Goal: Information Seeking & Learning: Learn about a topic

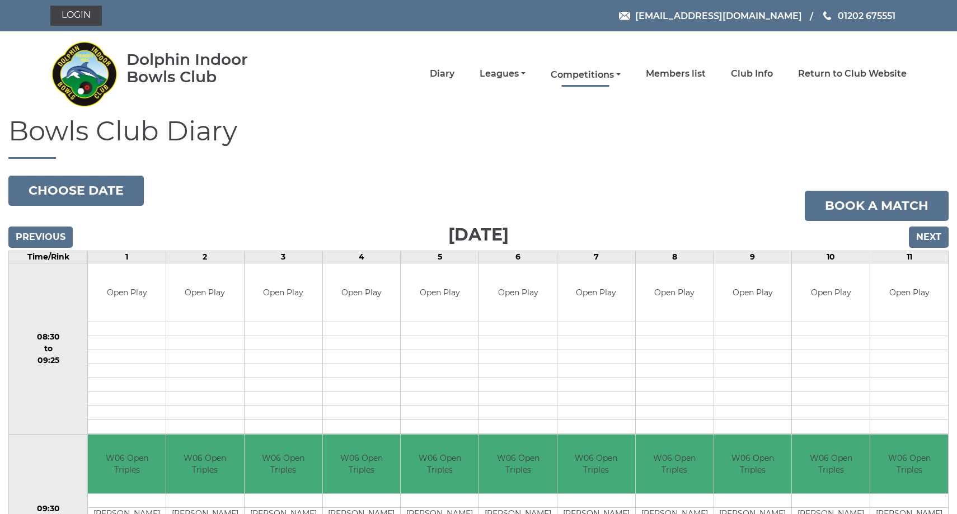
click at [608, 76] on link "Competitions" at bounding box center [586, 75] width 70 height 12
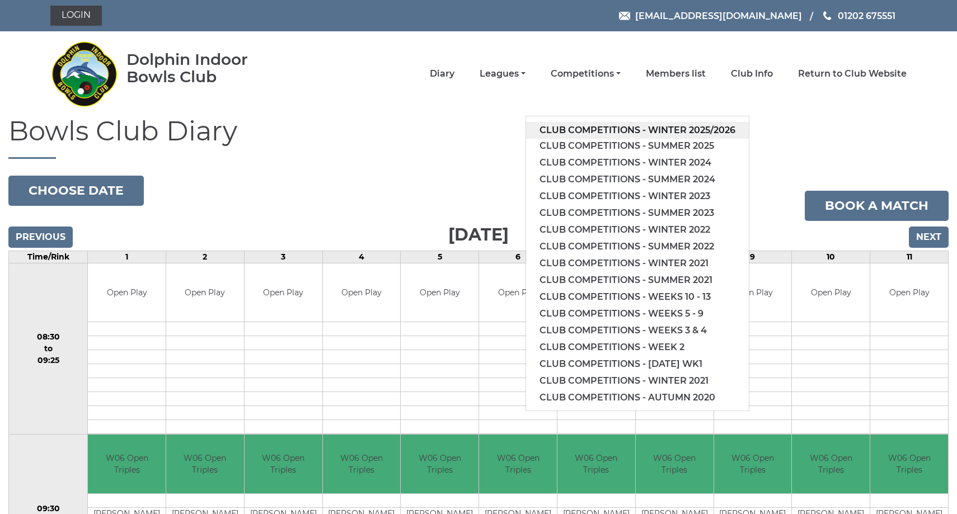
click at [603, 129] on link "Club competitions - Winter 2025/2026" at bounding box center [637, 130] width 223 height 17
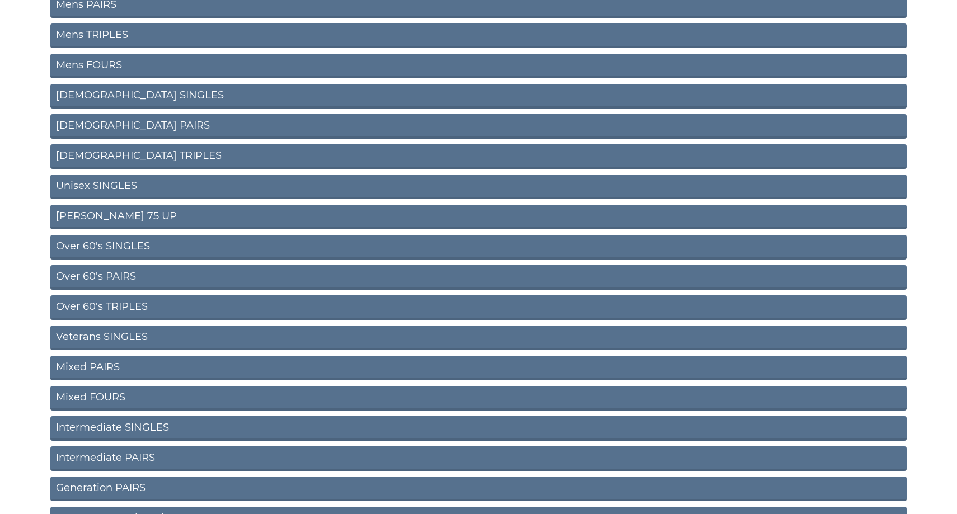
scroll to position [226, 0]
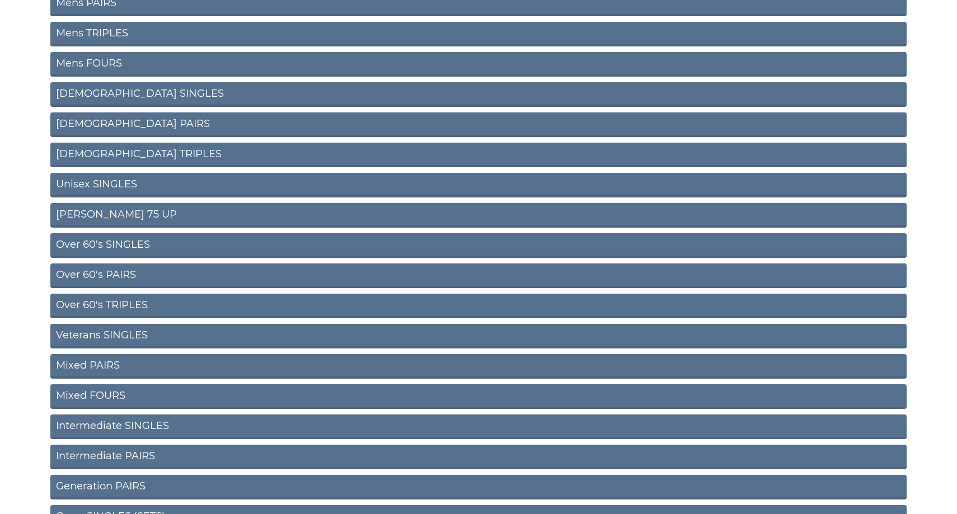
click at [124, 333] on link "Veterans SINGLES" at bounding box center [478, 336] width 856 height 25
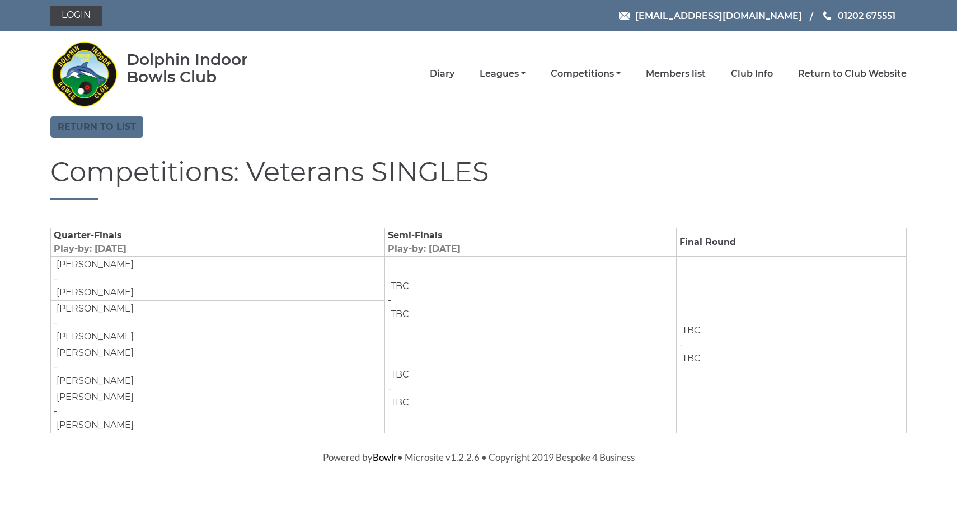
click at [106, 128] on link "Return to list" at bounding box center [96, 126] width 93 height 21
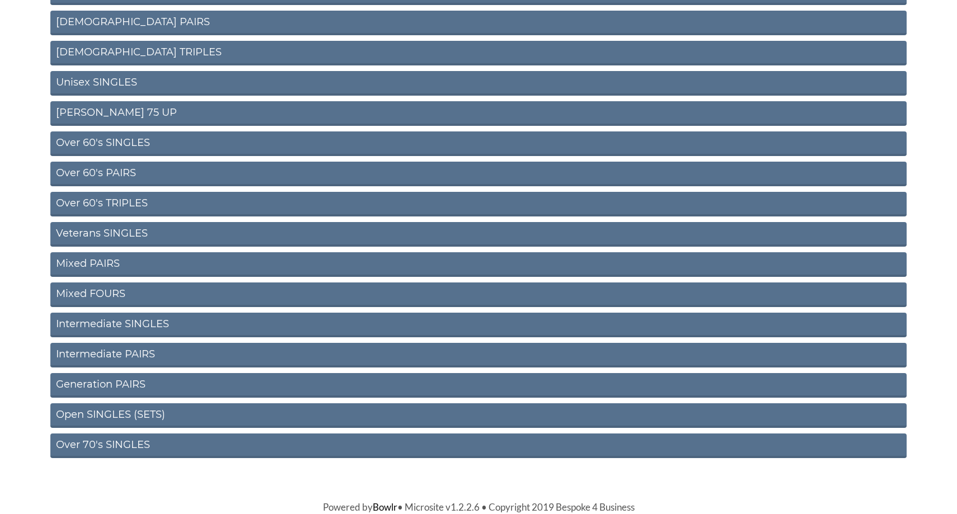
scroll to position [327, 0]
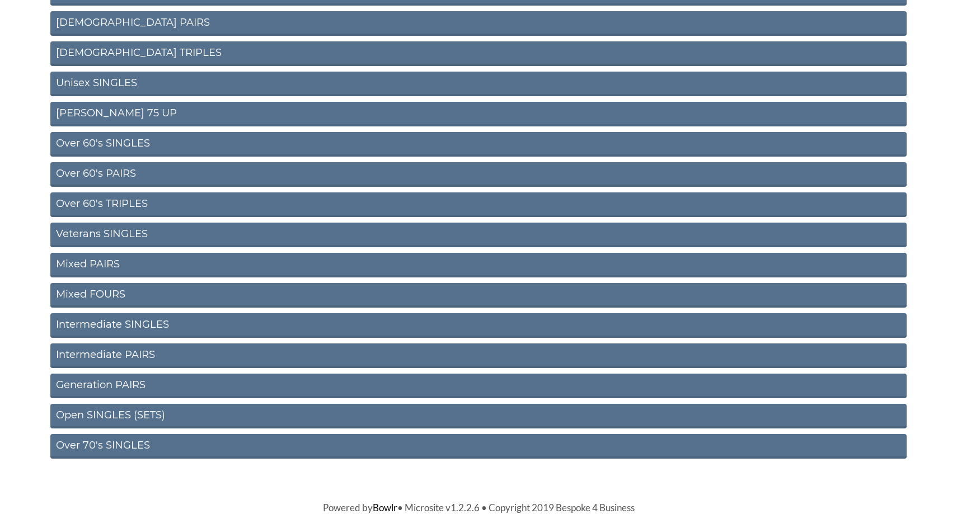
click at [102, 447] on link "Over 70's SINGLES" at bounding box center [478, 446] width 856 height 25
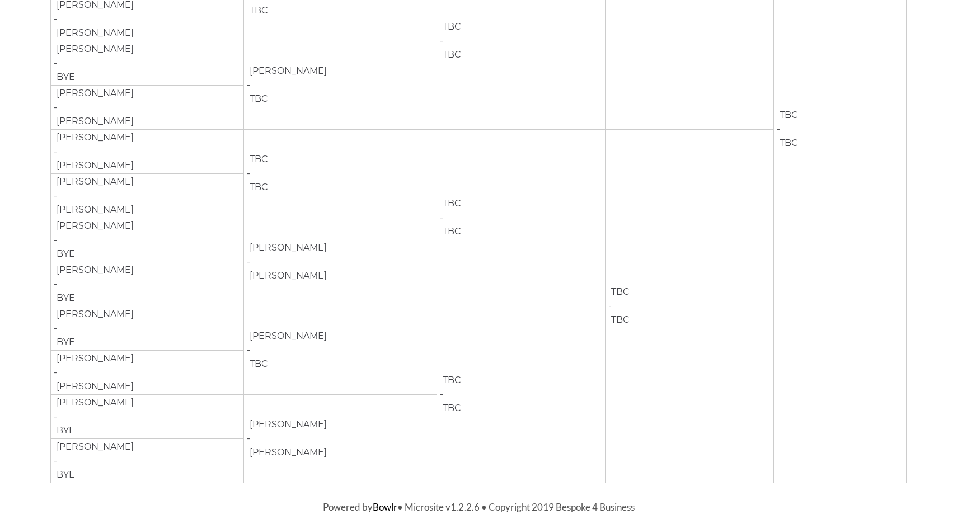
scroll to position [480, 0]
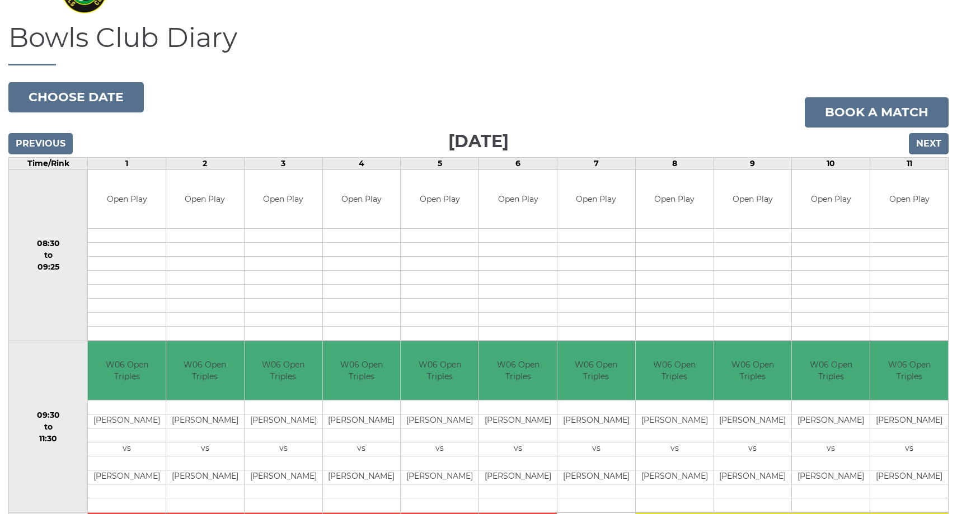
scroll to position [97, 0]
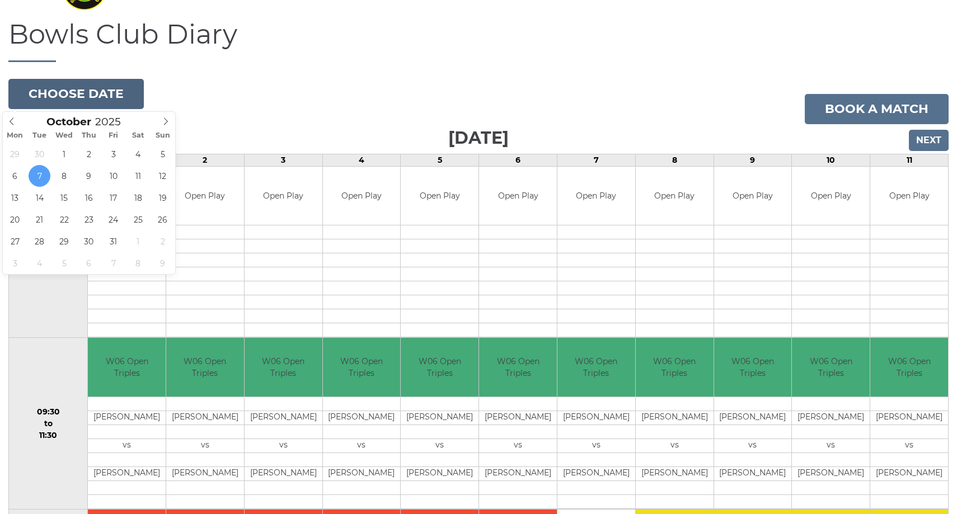
click at [82, 89] on button "Choose date" at bounding box center [75, 94] width 135 height 30
click at [162, 123] on icon at bounding box center [166, 122] width 8 height 8
type input "2025-11-03"
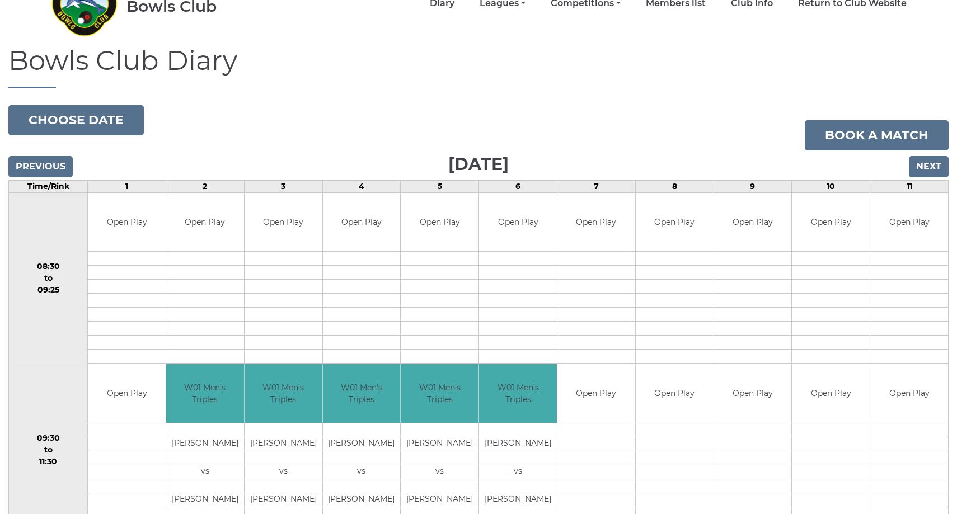
scroll to position [69, 0]
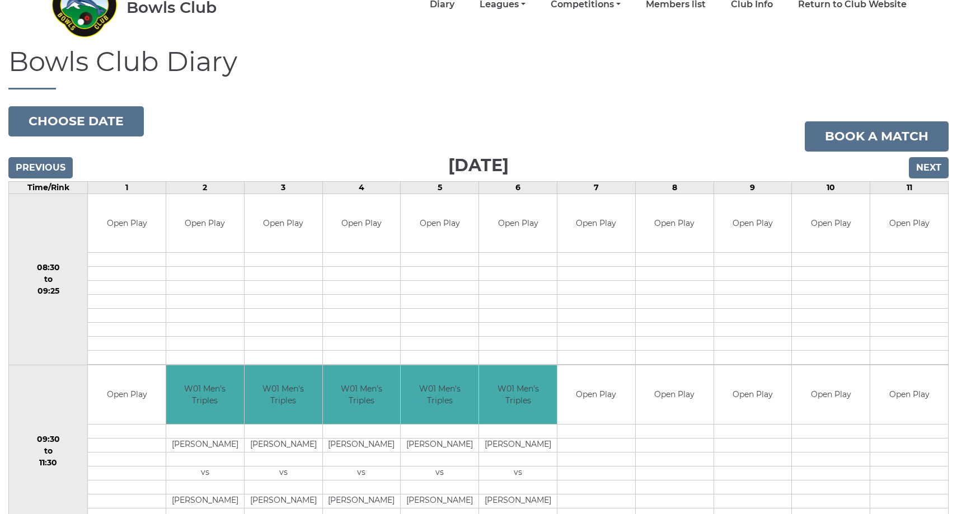
click at [926, 166] on input "Next" at bounding box center [929, 167] width 40 height 21
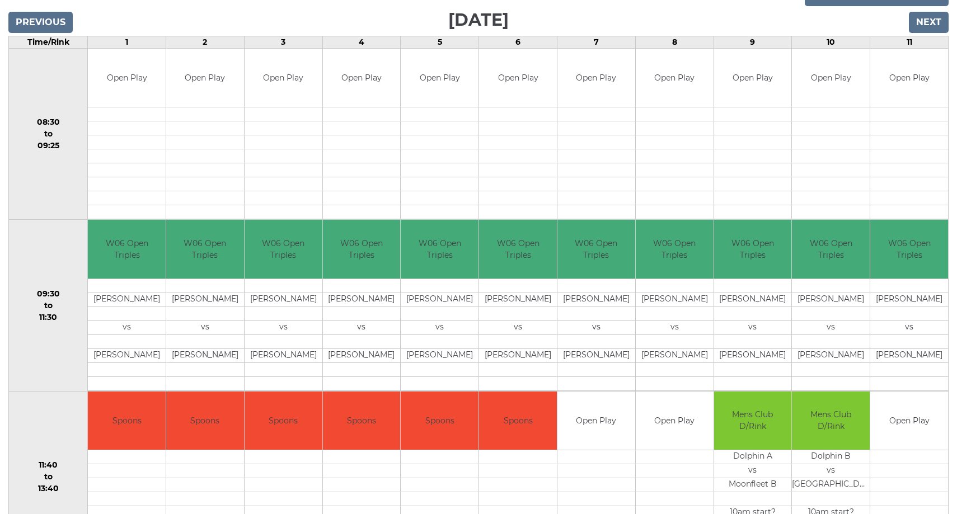
scroll to position [218, 0]
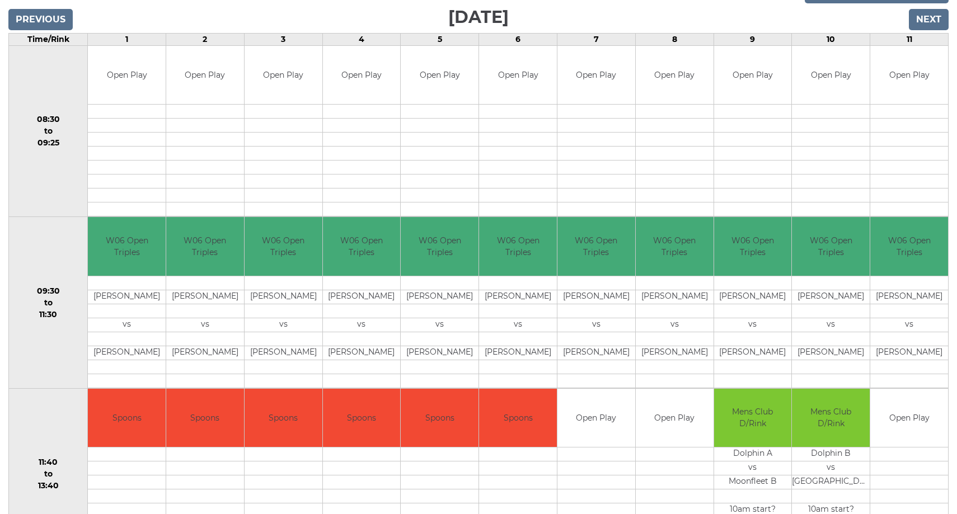
click at [925, 15] on input "Next" at bounding box center [929, 19] width 40 height 21
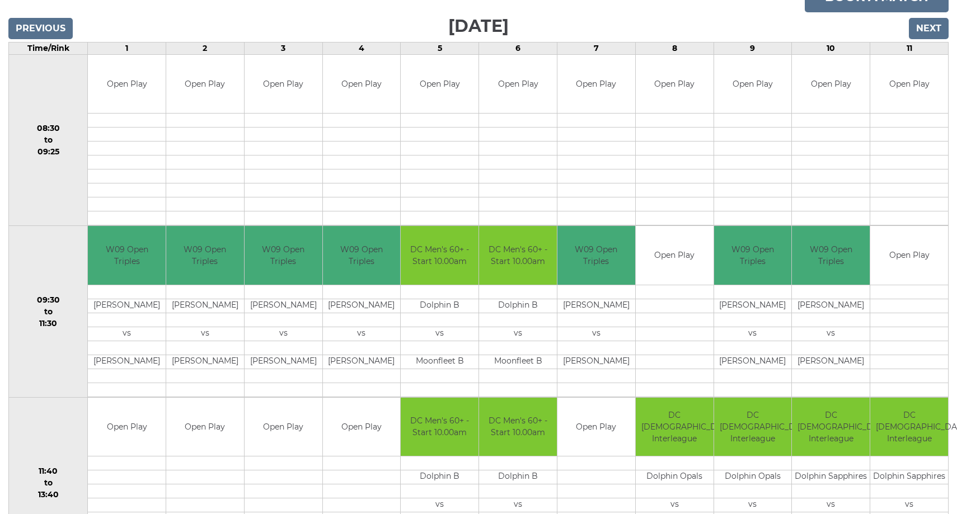
scroll to position [211, 0]
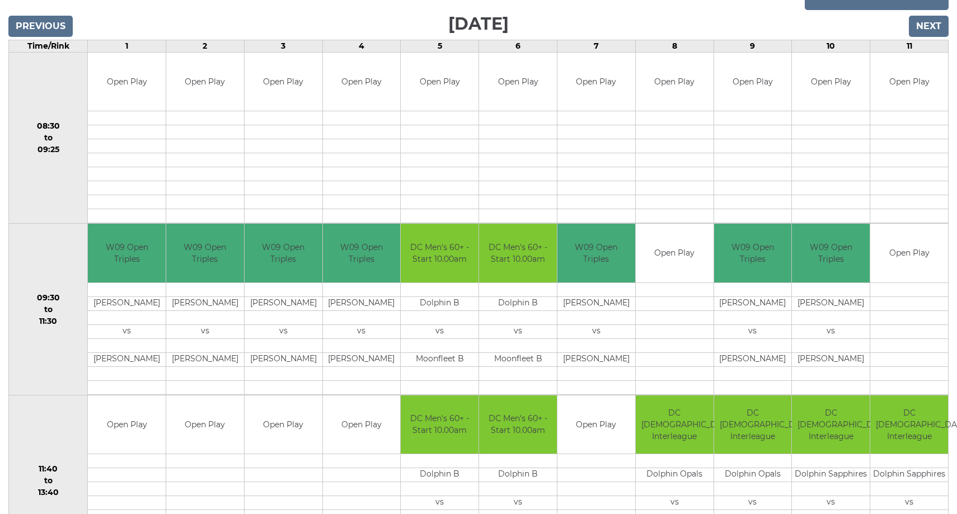
click at [929, 23] on input "Next" at bounding box center [929, 26] width 40 height 21
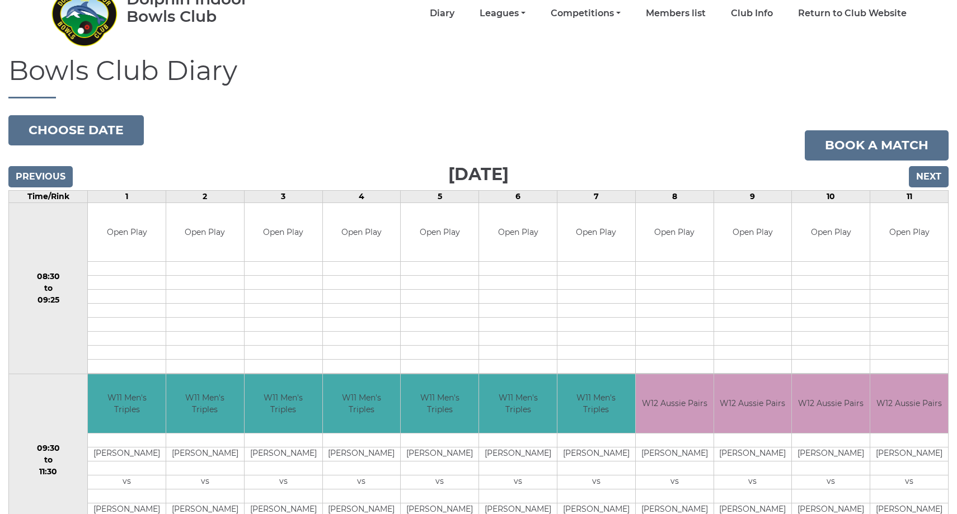
scroll to position [58, 0]
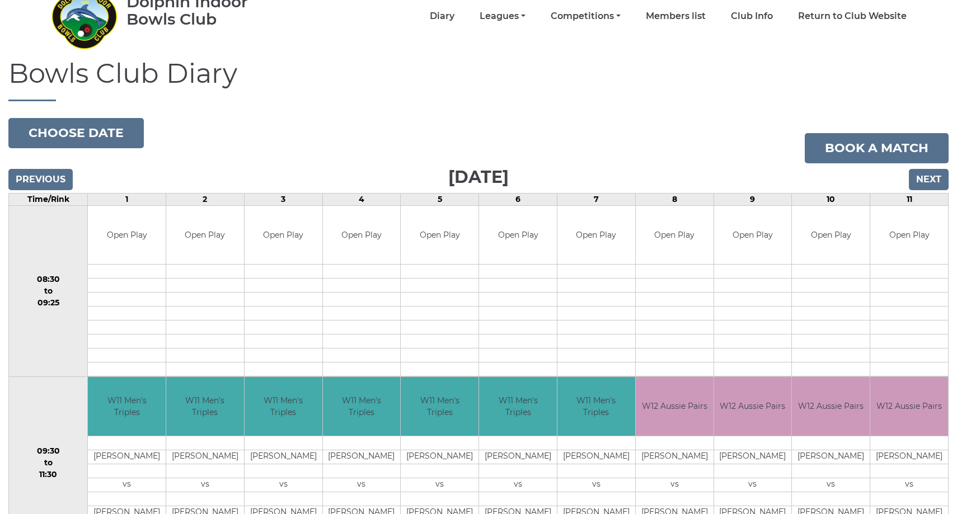
click at [924, 177] on input "Next" at bounding box center [929, 179] width 40 height 21
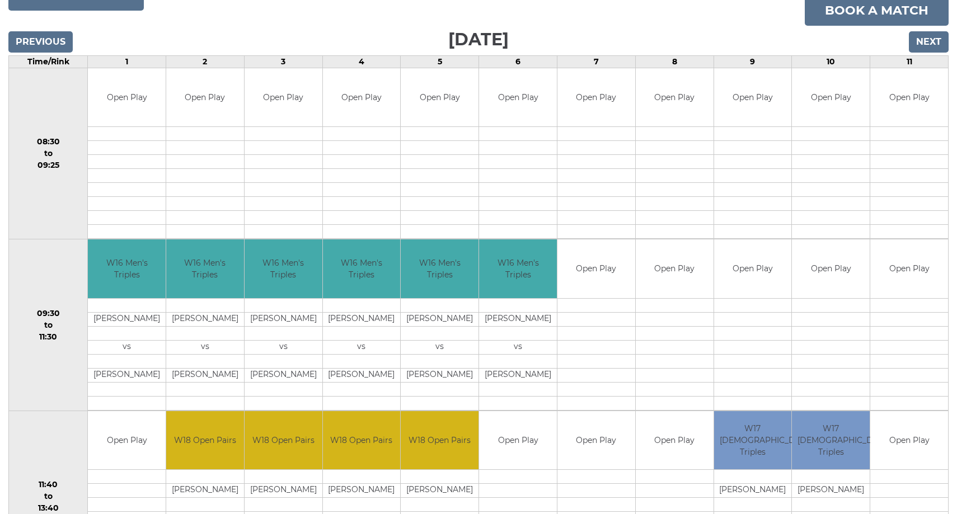
scroll to position [193, 0]
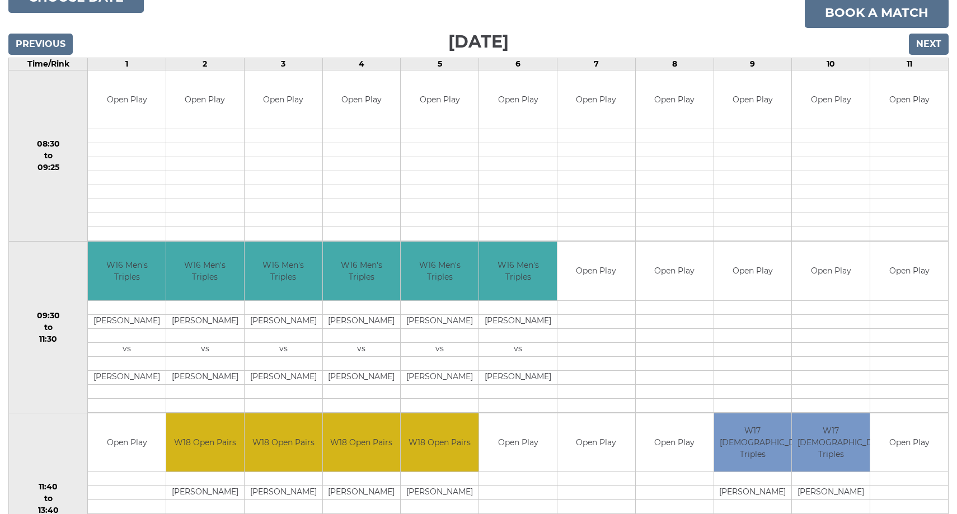
click at [38, 42] on input "Previous" at bounding box center [40, 44] width 64 height 21
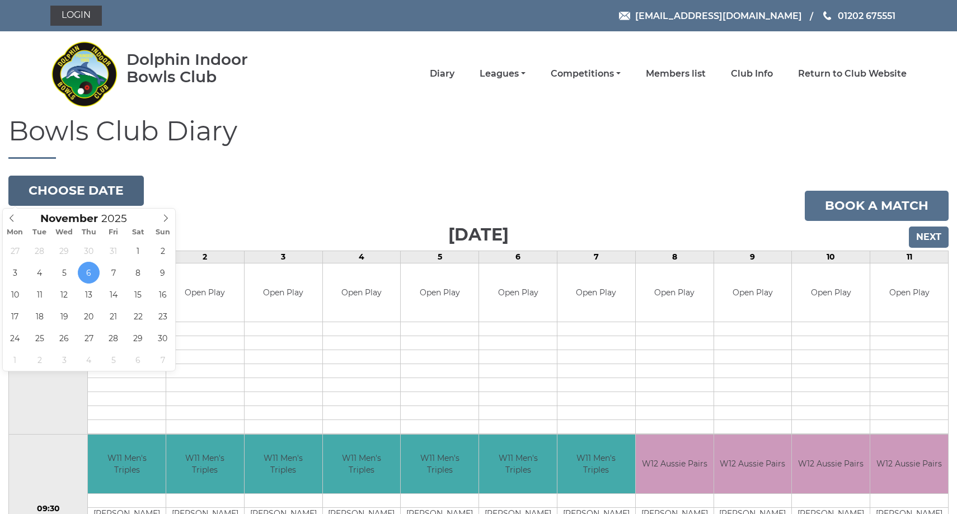
click at [73, 190] on button "Choose date" at bounding box center [75, 191] width 135 height 30
click at [10, 216] on icon at bounding box center [12, 218] width 8 height 8
type input "2025-10-27"
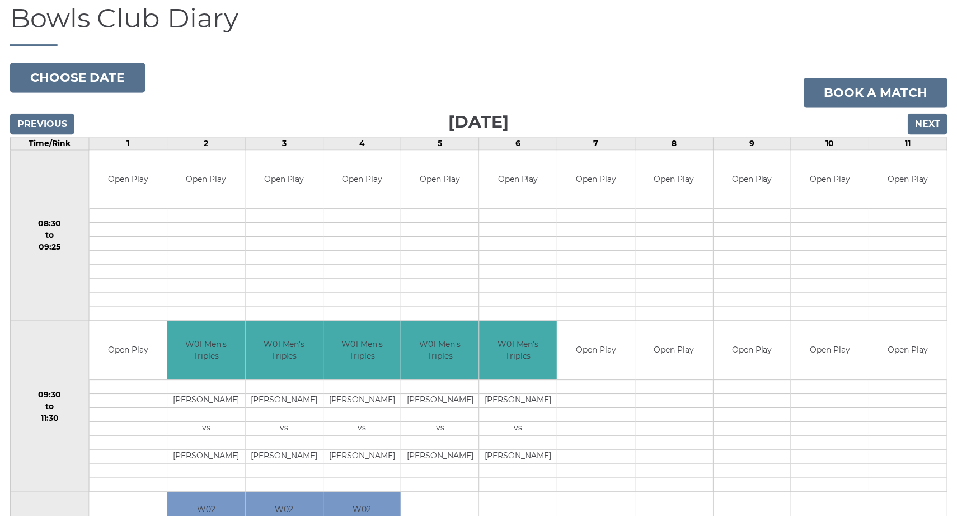
scroll to position [111, 0]
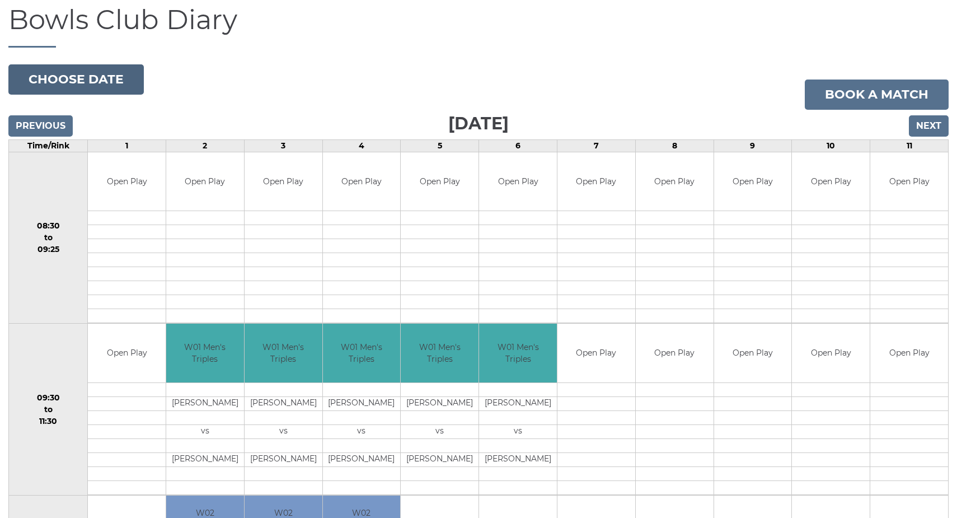
click at [81, 77] on button "Choose date" at bounding box center [75, 79] width 135 height 30
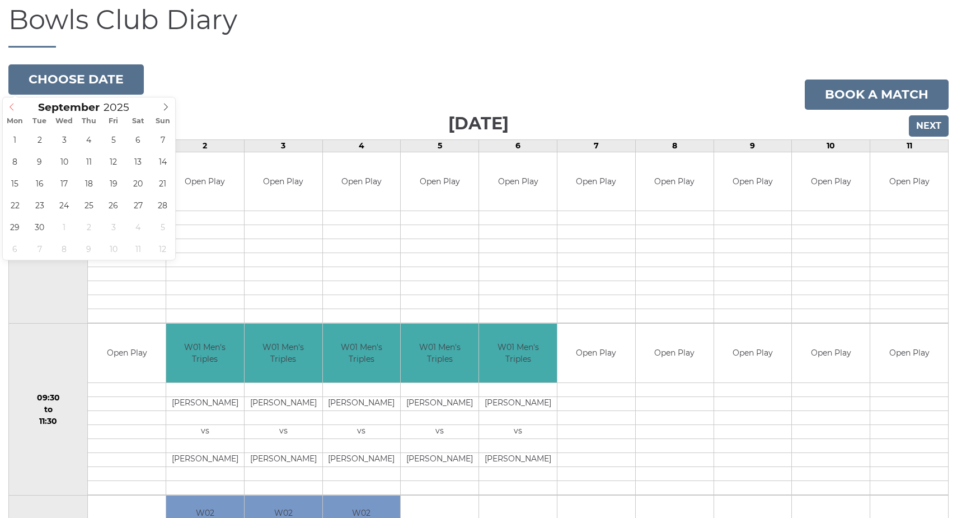
click at [11, 107] on icon at bounding box center [12, 107] width 8 height 8
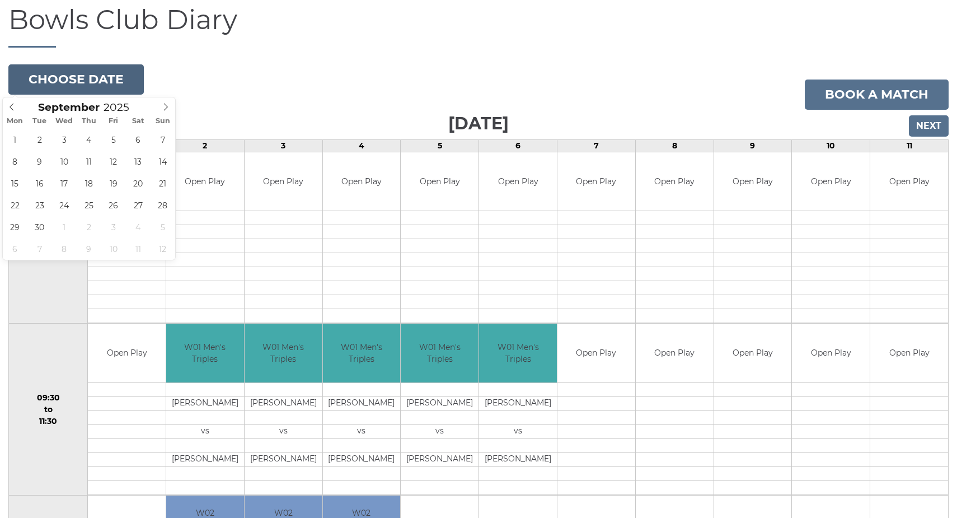
click at [97, 78] on button "Choose date" at bounding box center [75, 79] width 135 height 30
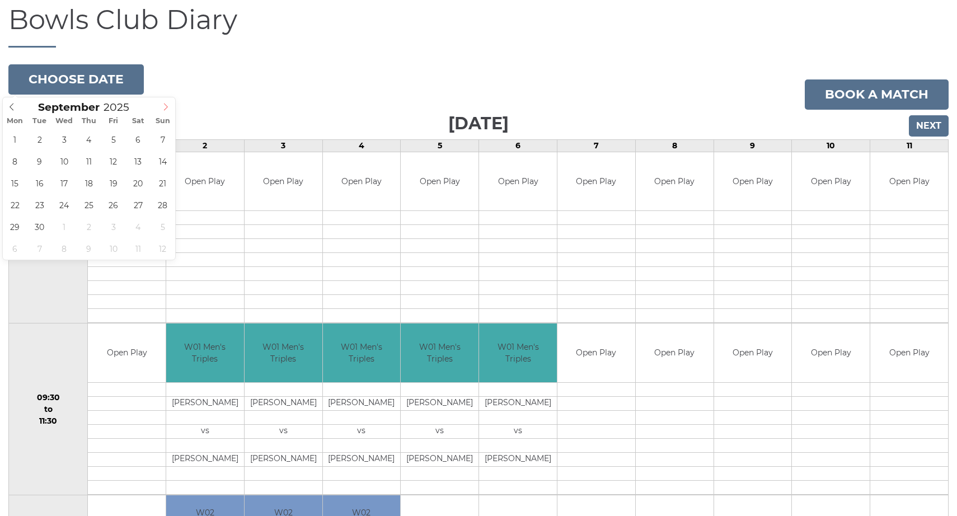
click at [165, 106] on icon at bounding box center [166, 107] width 8 height 8
type input "2025-10-20"
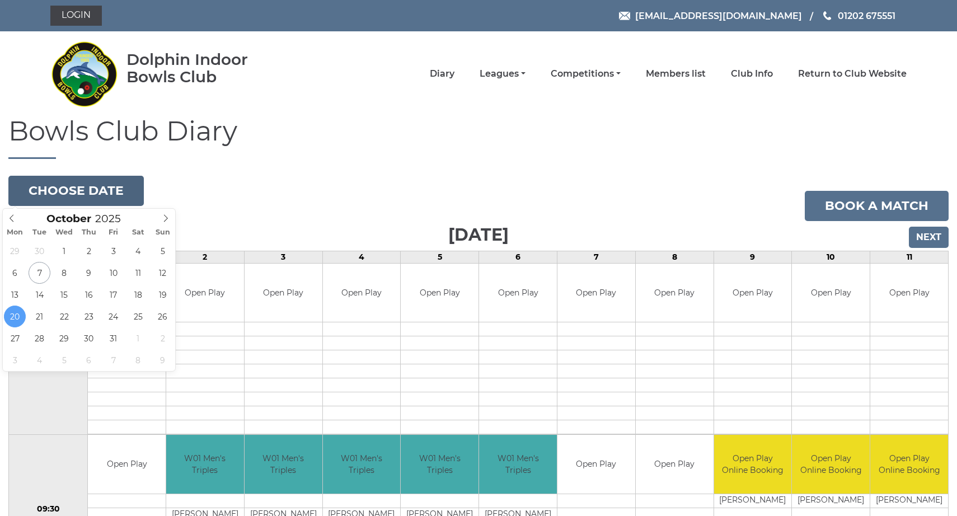
click at [93, 188] on button "Choose date" at bounding box center [75, 191] width 135 height 30
click at [166, 217] on icon at bounding box center [166, 218] width 8 height 8
click at [166, 219] on icon at bounding box center [166, 218] width 8 height 8
click at [11, 216] on icon at bounding box center [12, 218] width 8 height 8
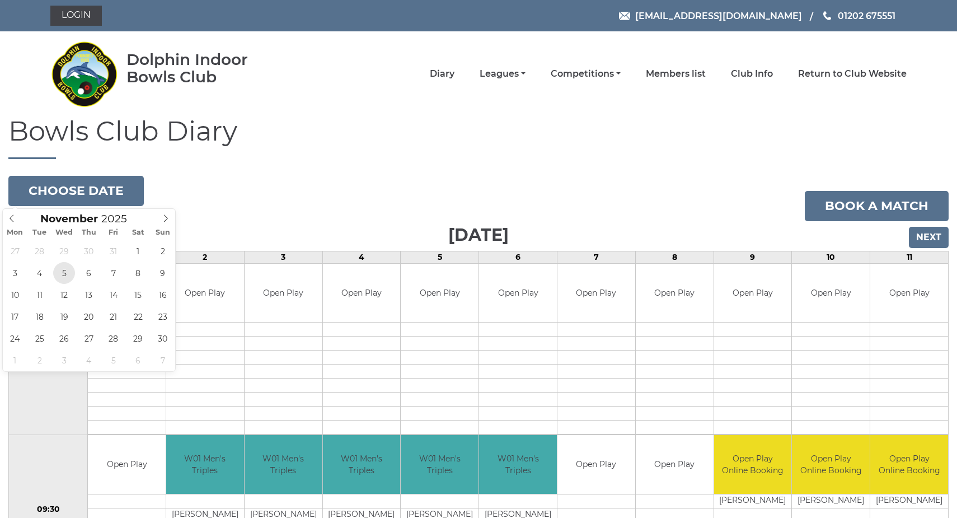
type input "2025-11-05"
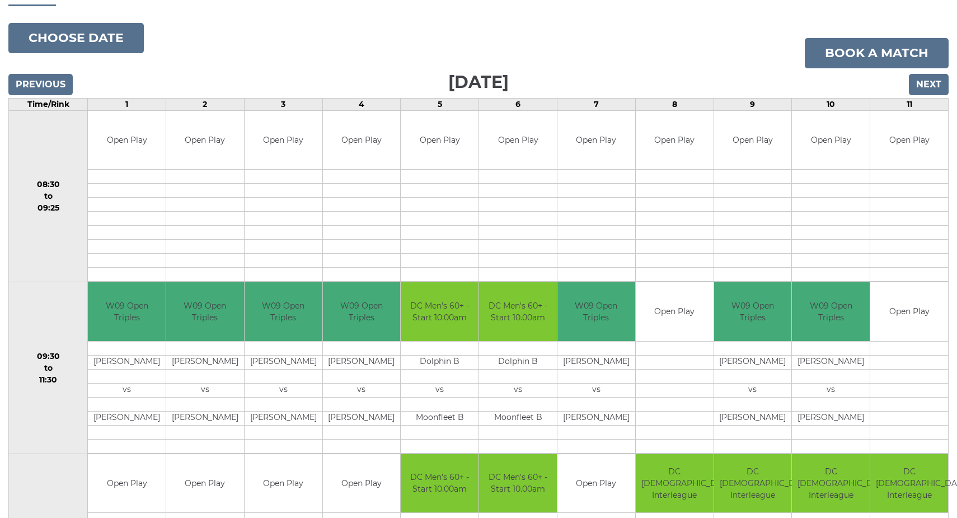
scroll to position [139, 0]
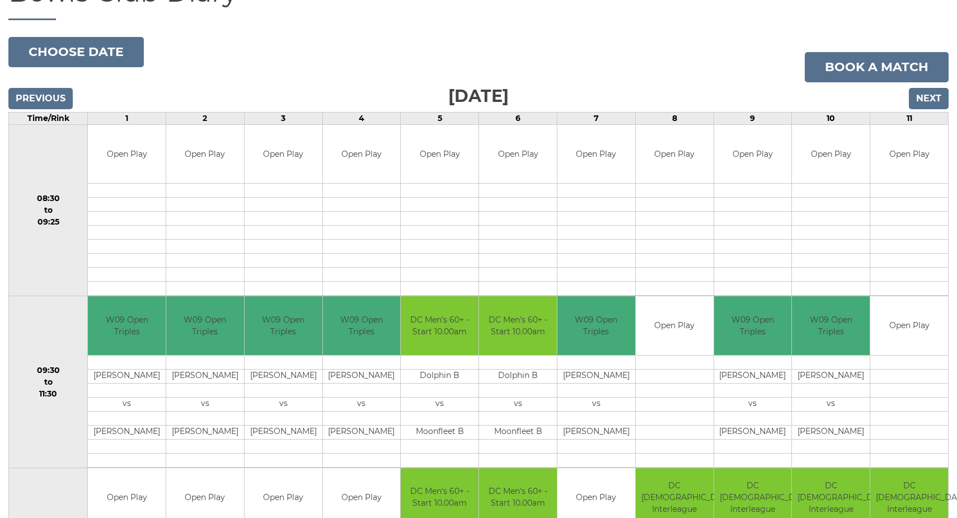
click at [921, 99] on input "Next" at bounding box center [929, 98] width 40 height 21
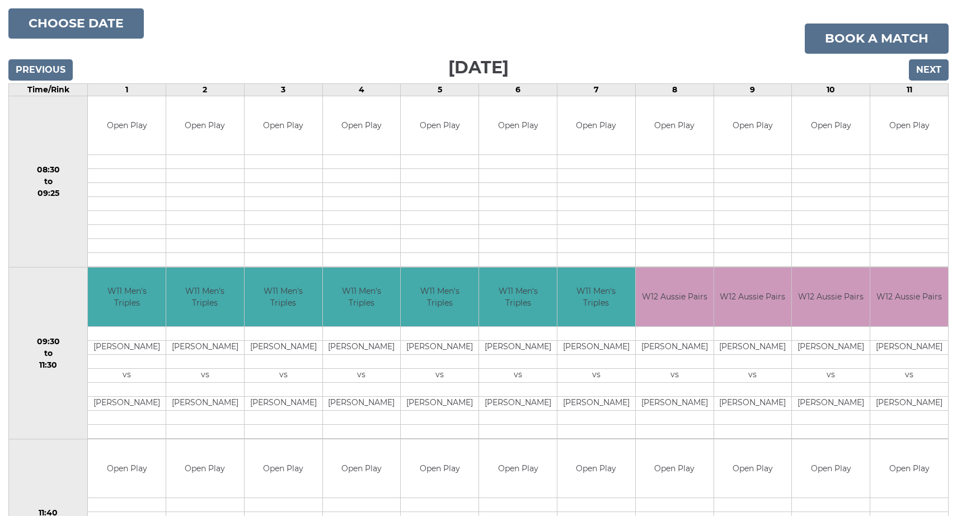
scroll to position [167, 0]
click at [925, 67] on input "Next" at bounding box center [929, 69] width 40 height 21
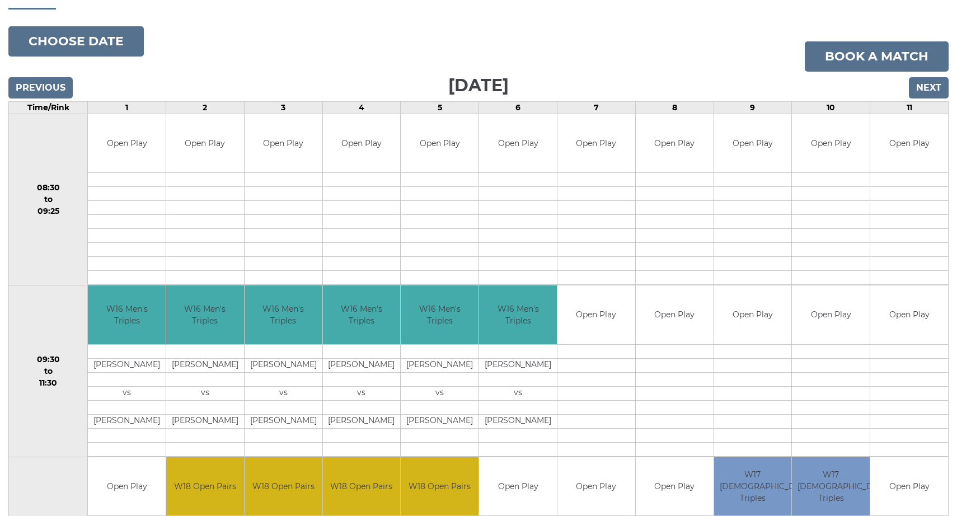
scroll to position [130, 0]
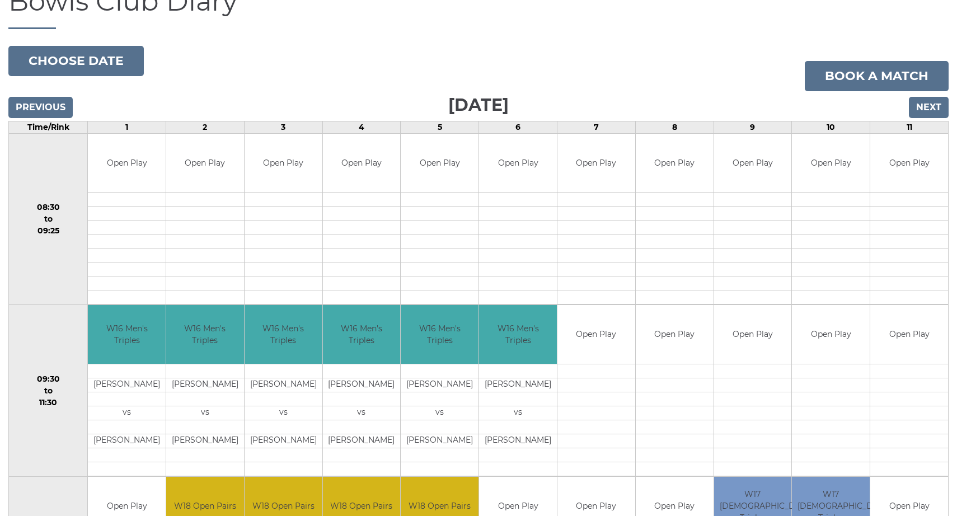
click at [40, 102] on input "Previous" at bounding box center [40, 107] width 64 height 21
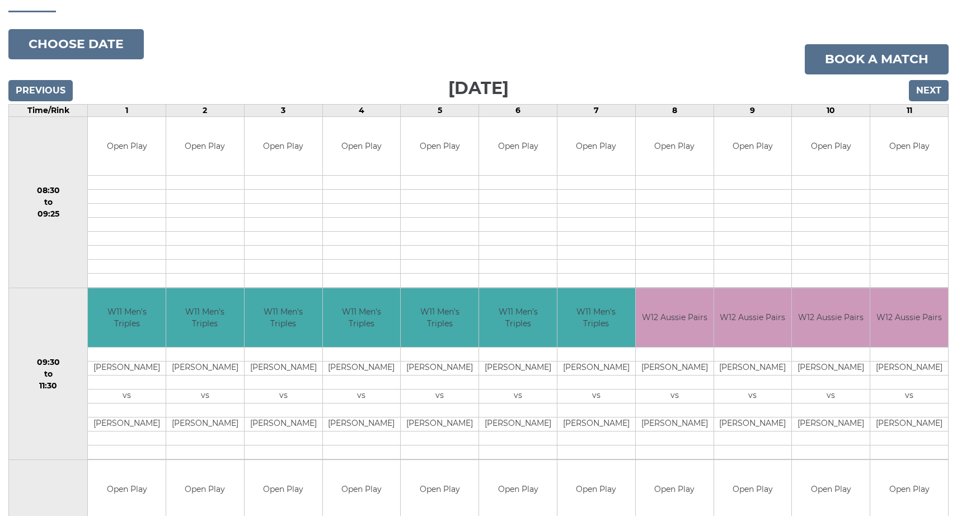
scroll to position [141, 0]
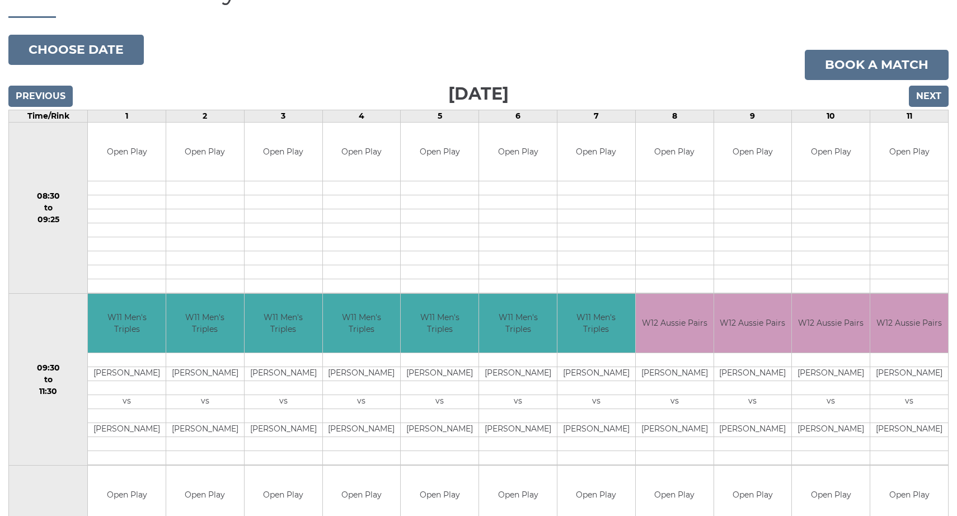
click at [41, 92] on input "Previous" at bounding box center [40, 96] width 64 height 21
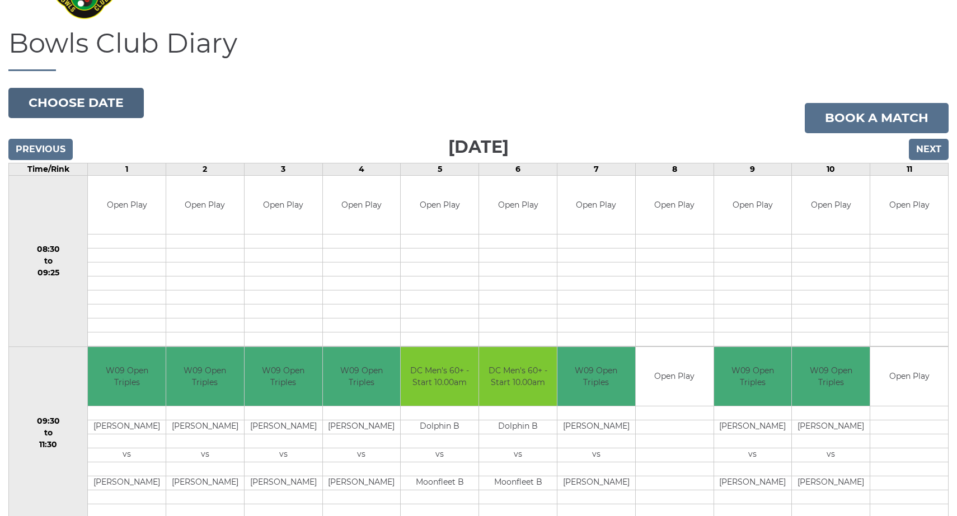
scroll to position [85, 0]
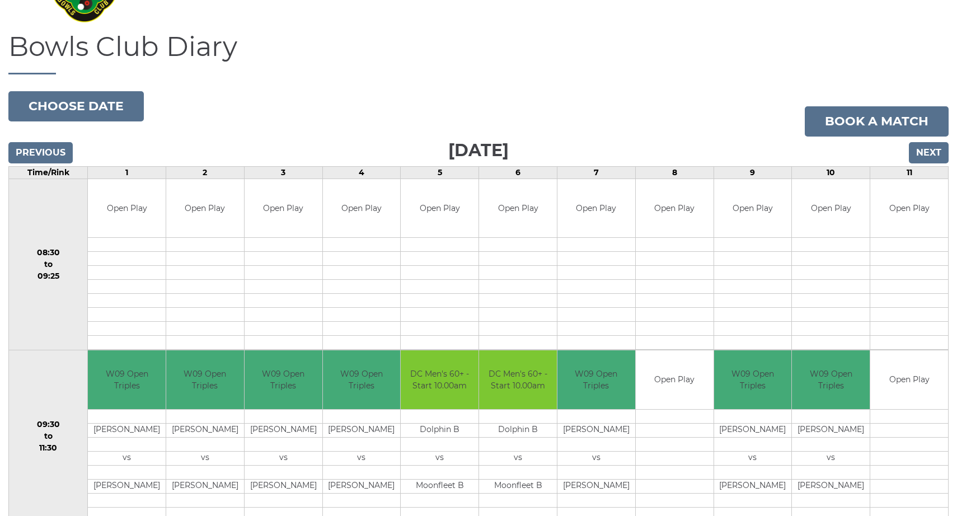
click at [44, 148] on input "Previous" at bounding box center [40, 152] width 64 height 21
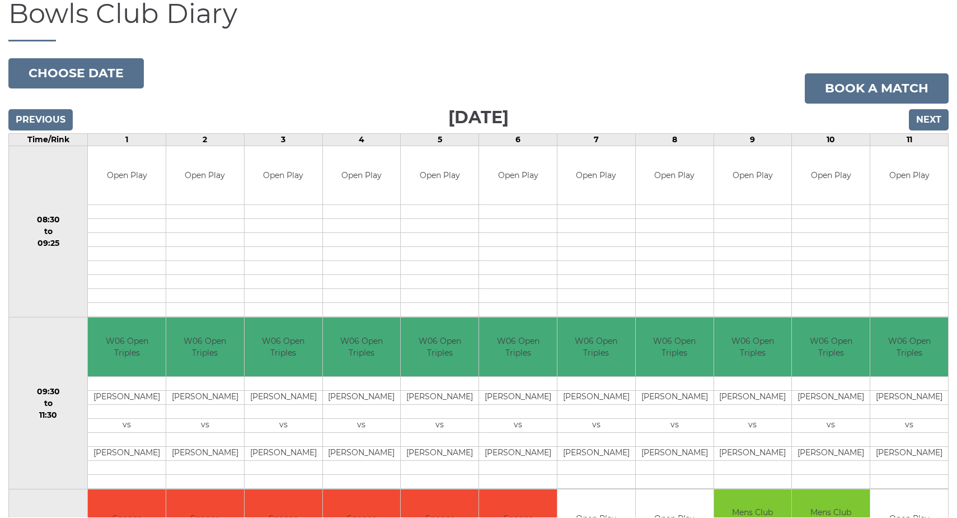
scroll to position [118, 0]
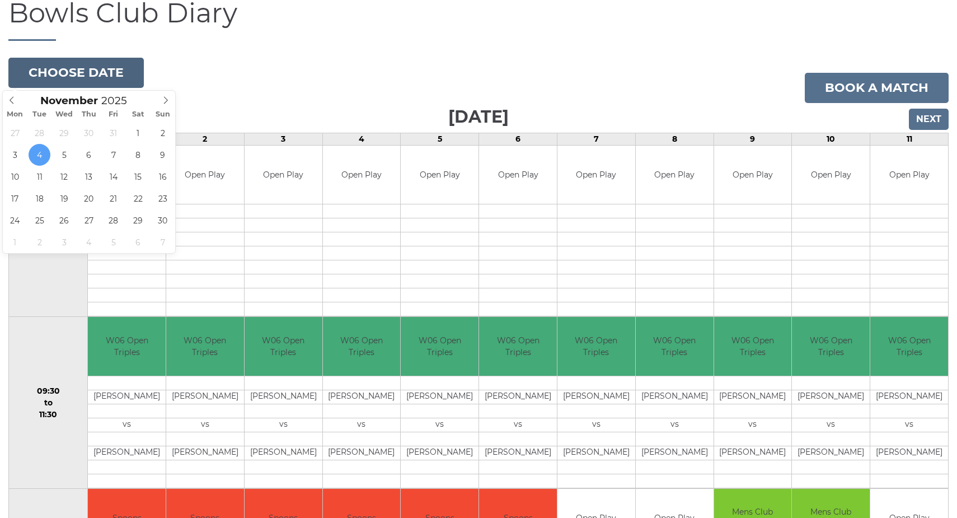
click at [83, 71] on button "Choose date" at bounding box center [75, 73] width 135 height 30
click at [8, 100] on icon at bounding box center [12, 100] width 8 height 8
type input "[DATE]"
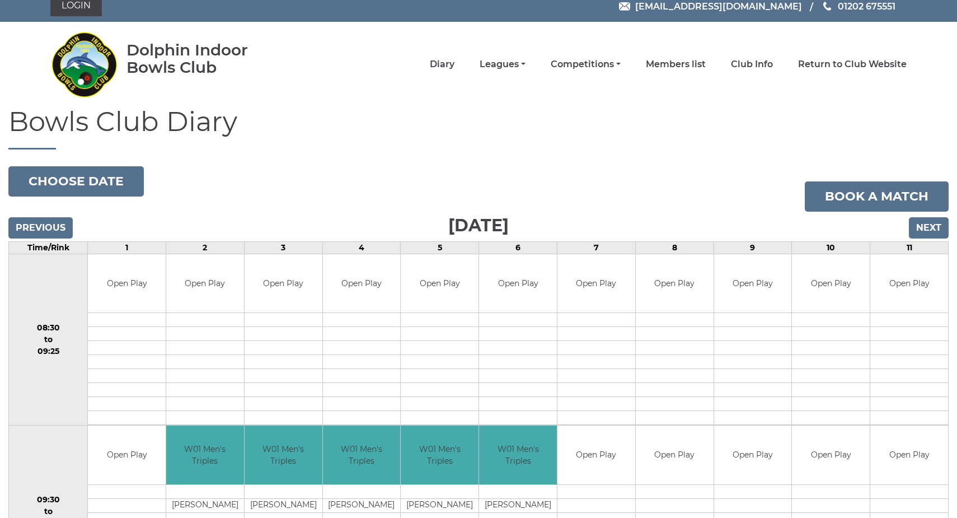
scroll to position [7, 0]
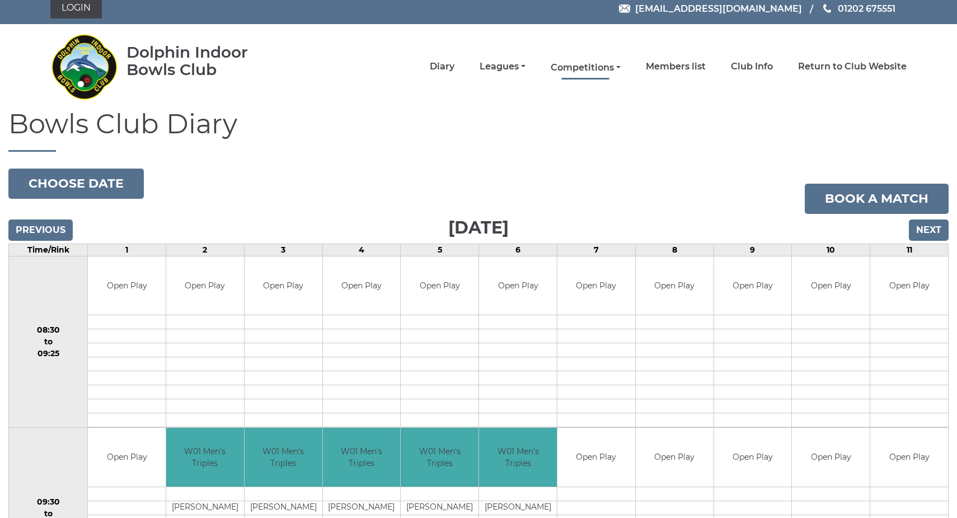
click at [621, 67] on link "Competitions" at bounding box center [586, 68] width 70 height 12
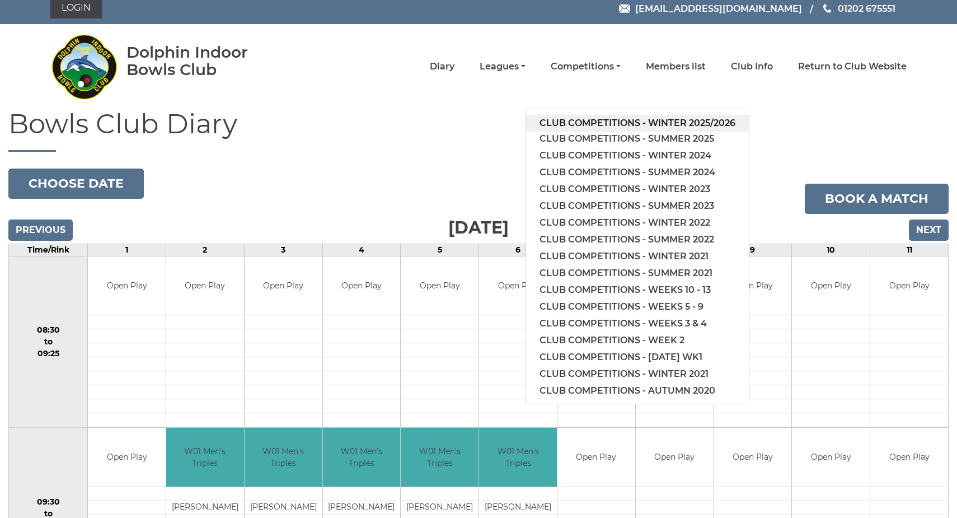
click at [624, 121] on link "Club competitions - Winter 2025/2026" at bounding box center [637, 123] width 223 height 17
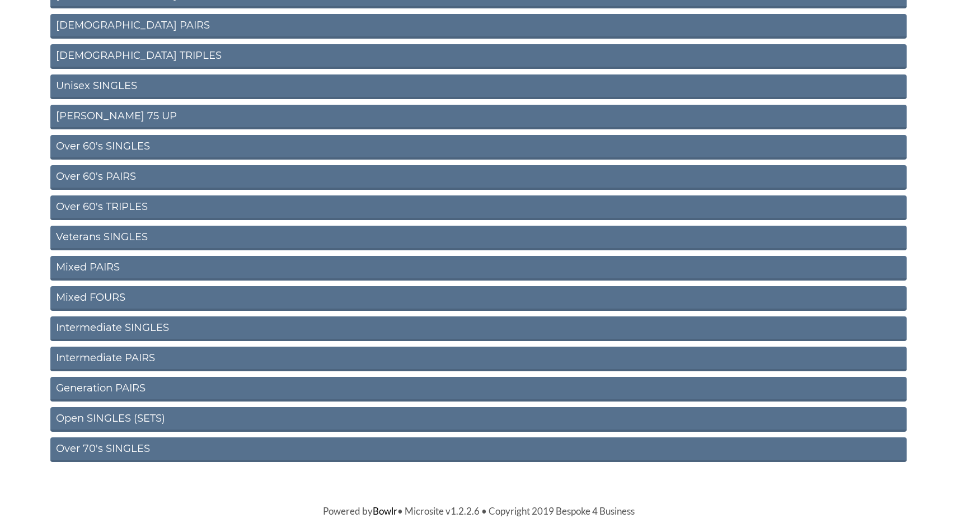
scroll to position [324, 0]
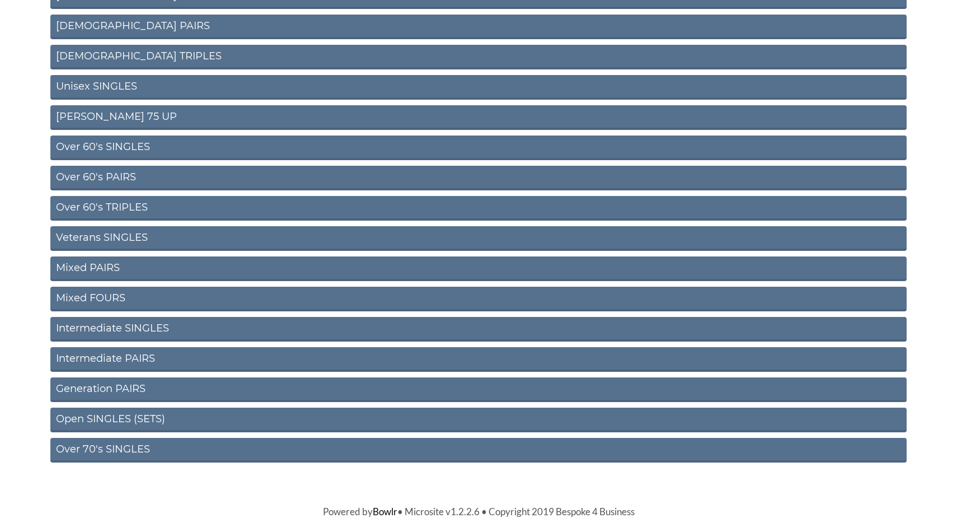
click at [160, 449] on link "Over 70's SINGLES" at bounding box center [478, 450] width 856 height 25
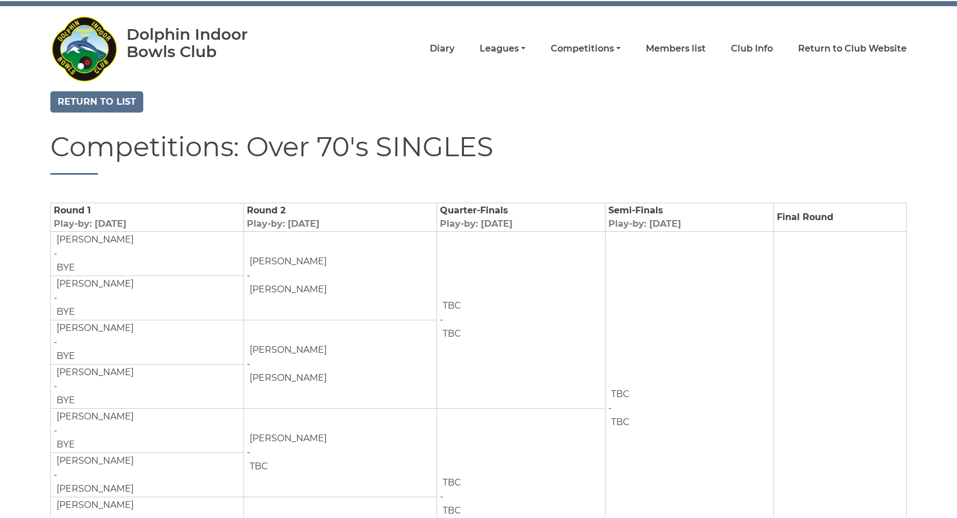
scroll to position [33, 0]
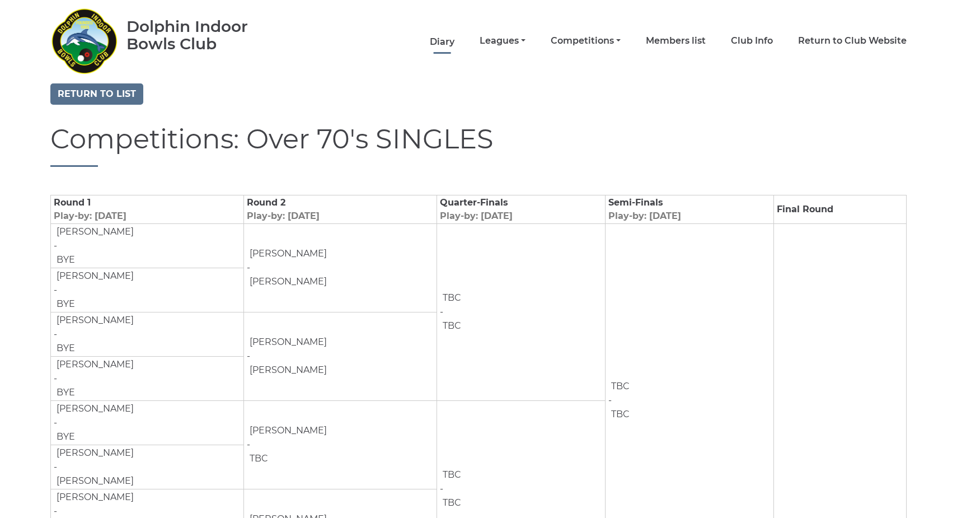
click at [455, 38] on link "Diary" at bounding box center [442, 42] width 25 height 12
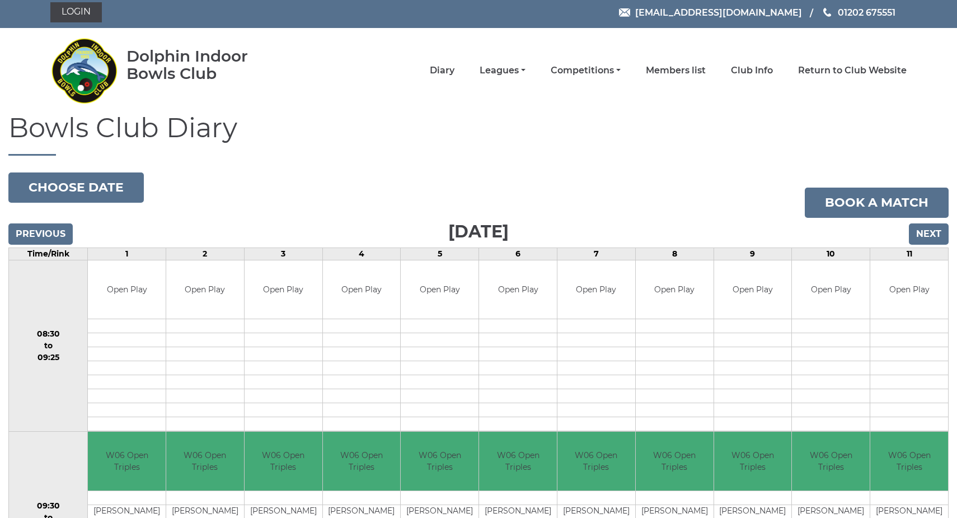
scroll to position [3, 0]
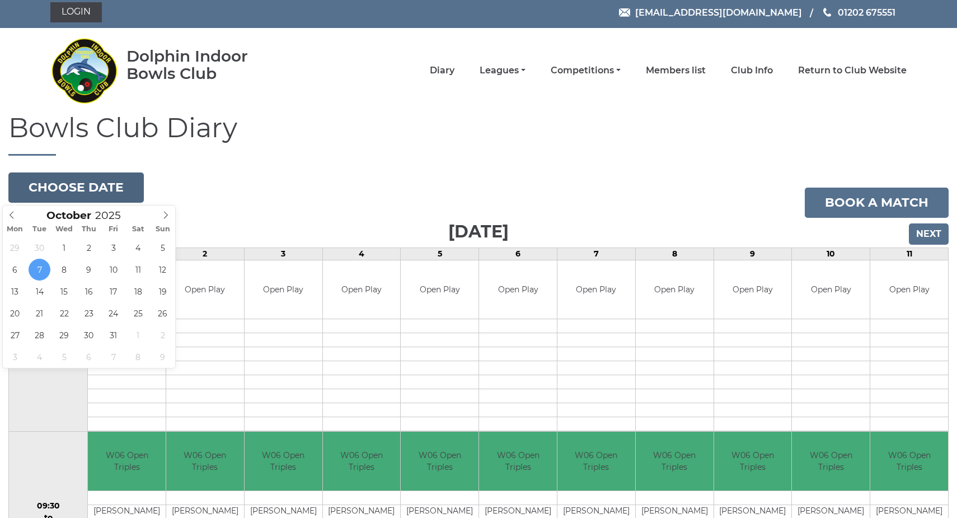
click at [95, 186] on button "Choose date" at bounding box center [75, 187] width 135 height 30
click at [167, 214] on icon at bounding box center [166, 215] width 4 height 7
type input "2025-11-03"
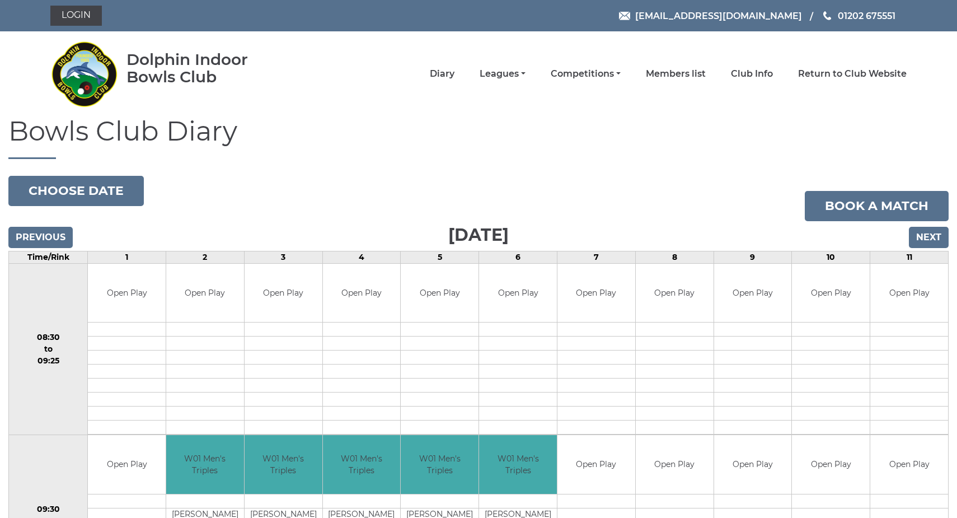
click at [926, 233] on input "Next" at bounding box center [929, 237] width 40 height 21
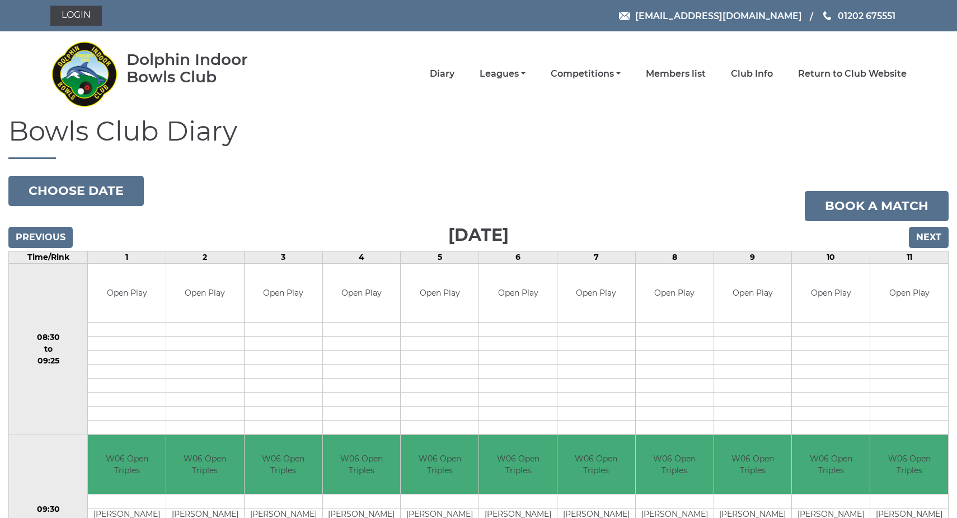
click at [926, 235] on input "Next" at bounding box center [929, 237] width 40 height 21
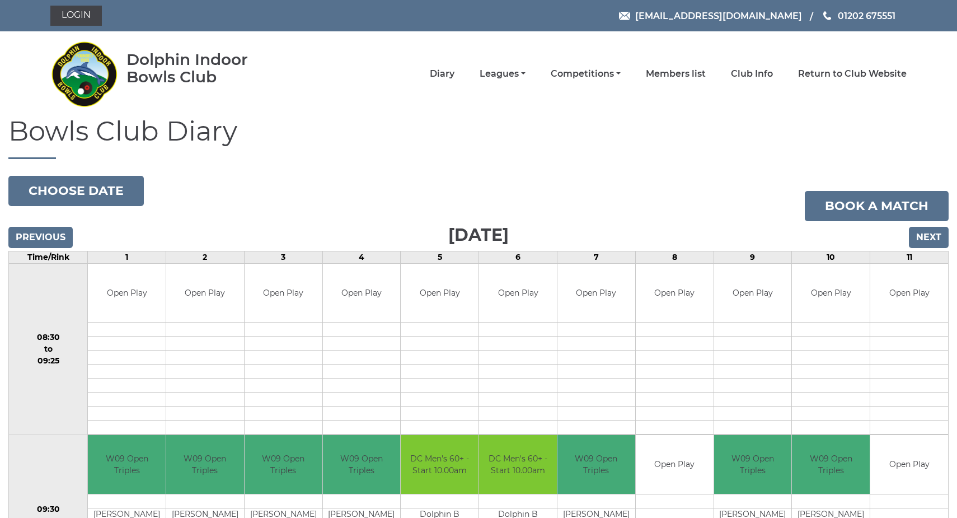
click at [926, 235] on input "Next" at bounding box center [929, 237] width 40 height 21
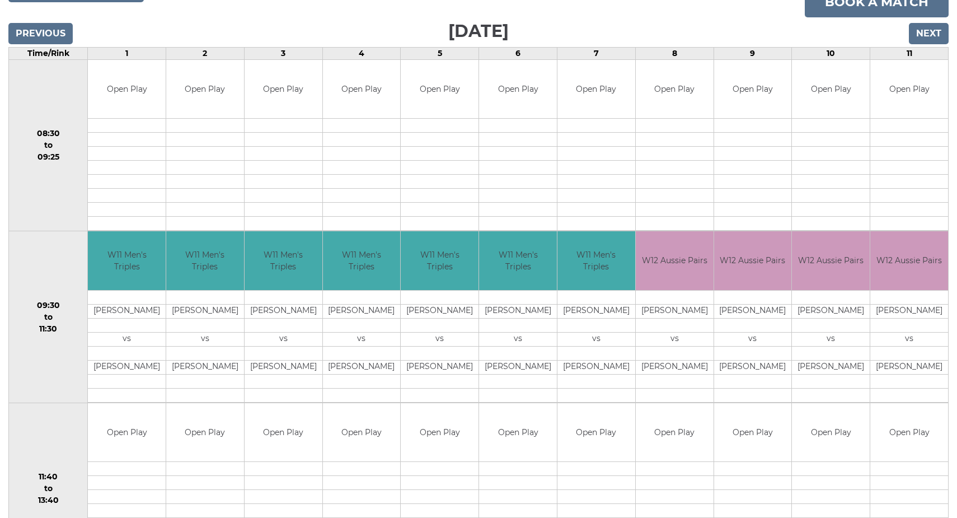
scroll to position [194, 0]
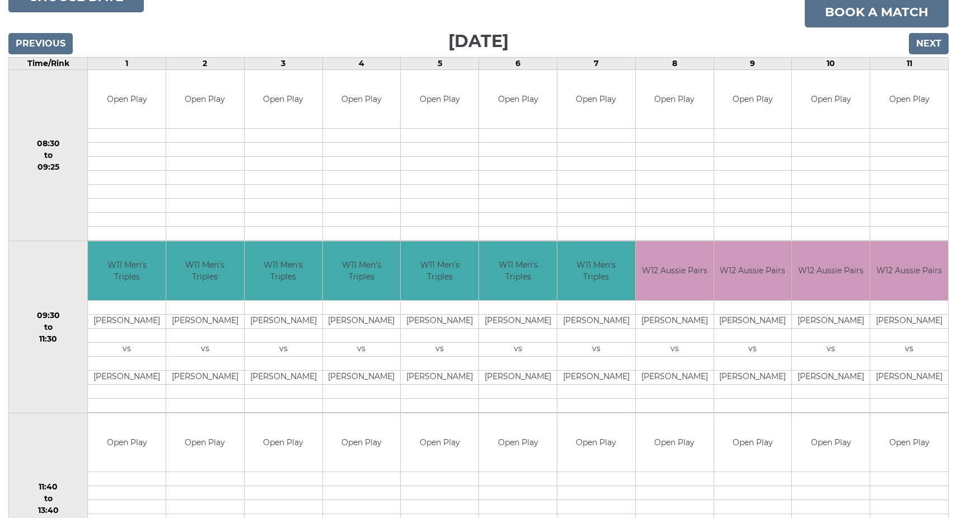
click at [47, 39] on input "Previous" at bounding box center [40, 43] width 64 height 21
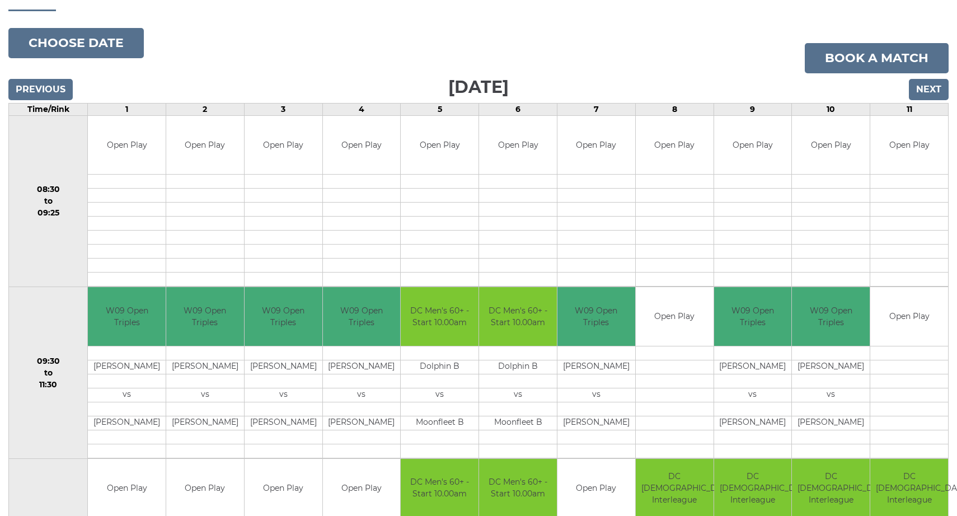
scroll to position [147, 0]
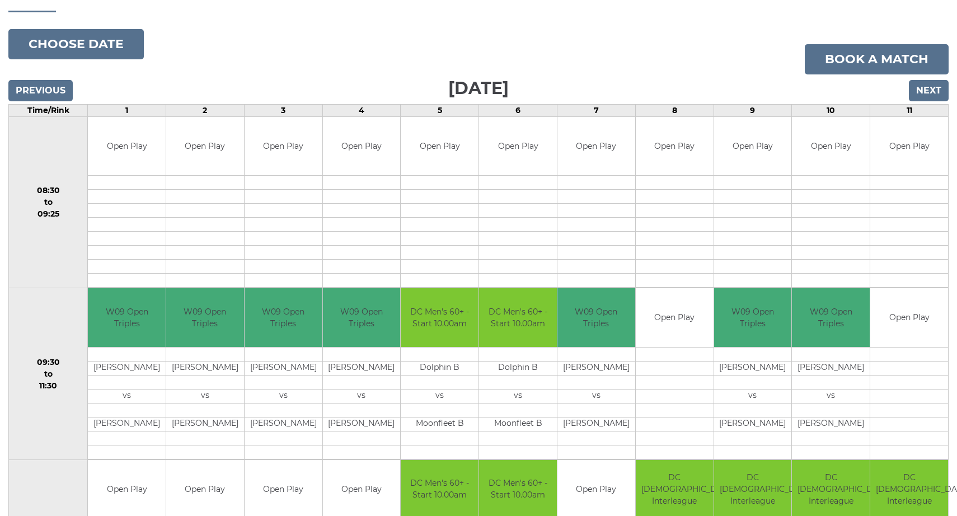
click at [929, 90] on input "Next" at bounding box center [929, 90] width 40 height 21
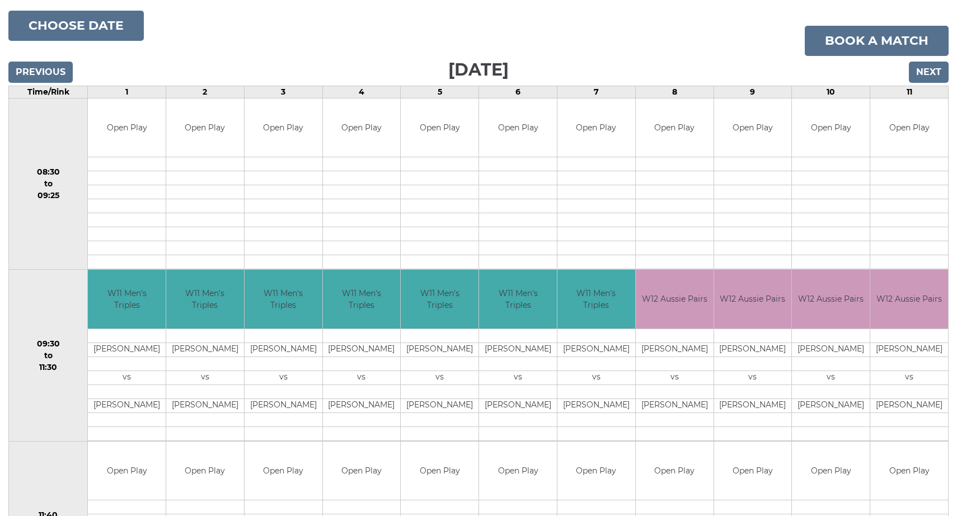
scroll to position [156, 0]
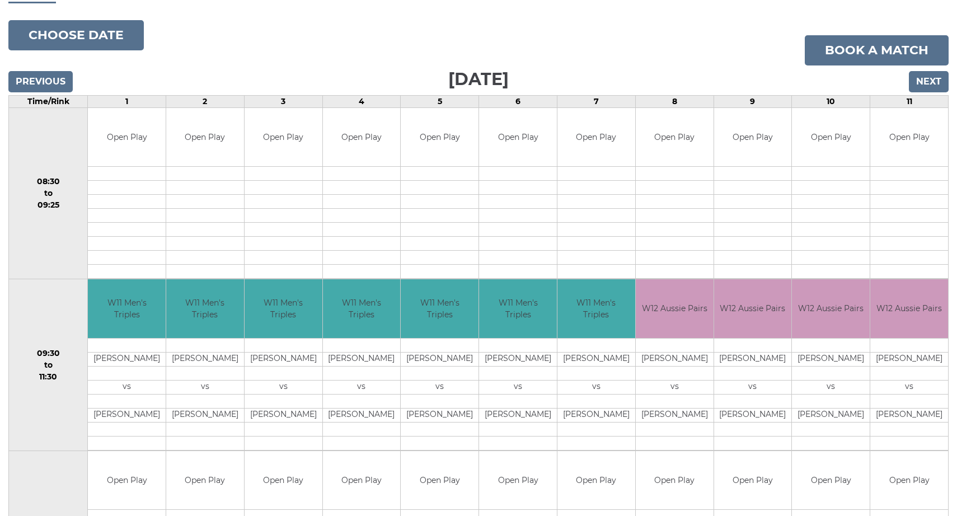
click at [45, 78] on input "Previous" at bounding box center [40, 81] width 64 height 21
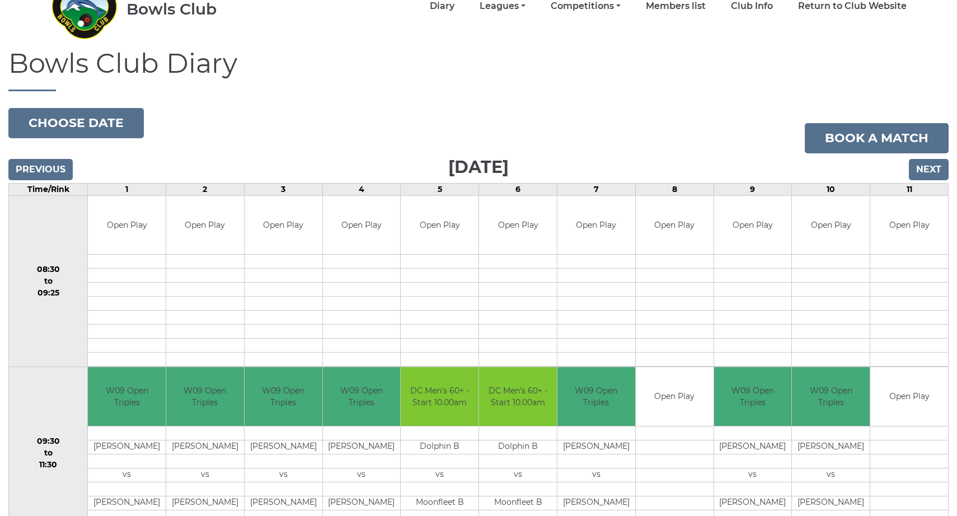
scroll to position [63, 0]
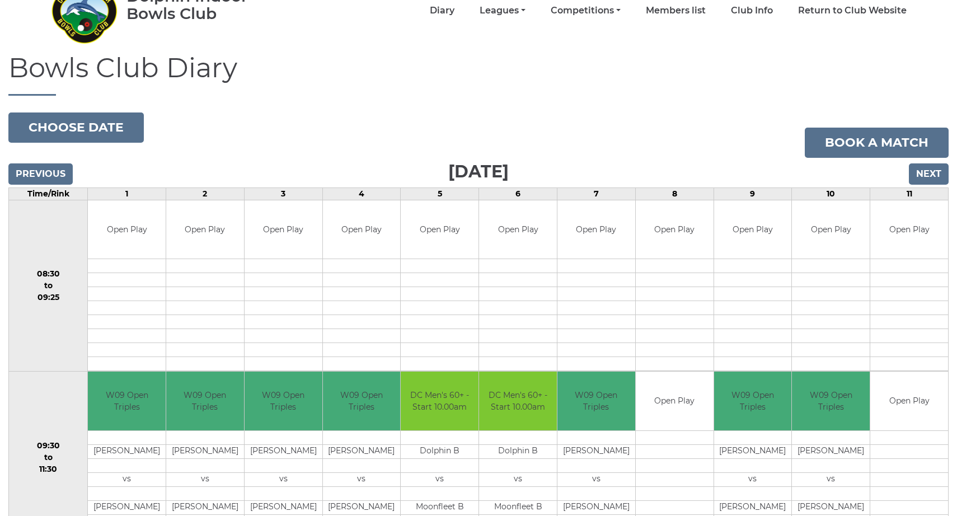
click at [922, 168] on input "Next" at bounding box center [929, 173] width 40 height 21
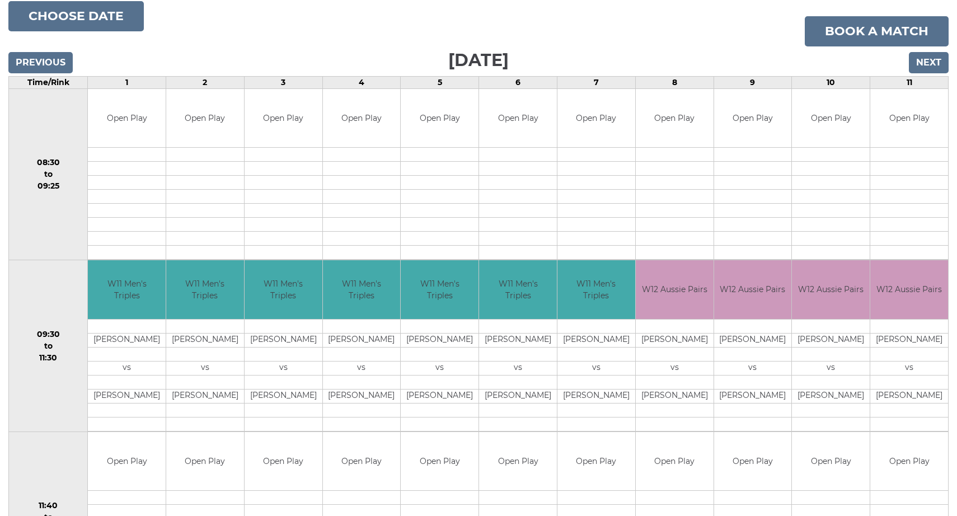
scroll to position [128, 0]
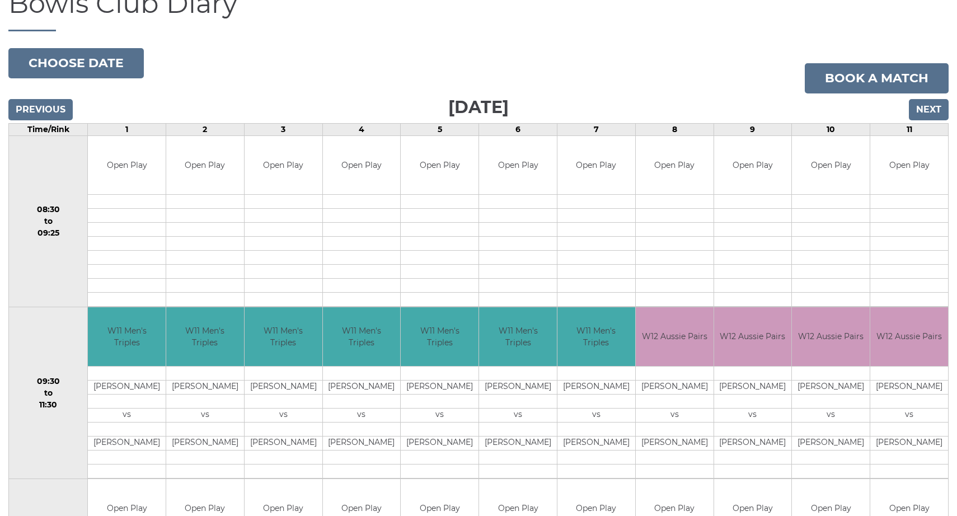
click at [47, 110] on input "Previous" at bounding box center [40, 109] width 64 height 21
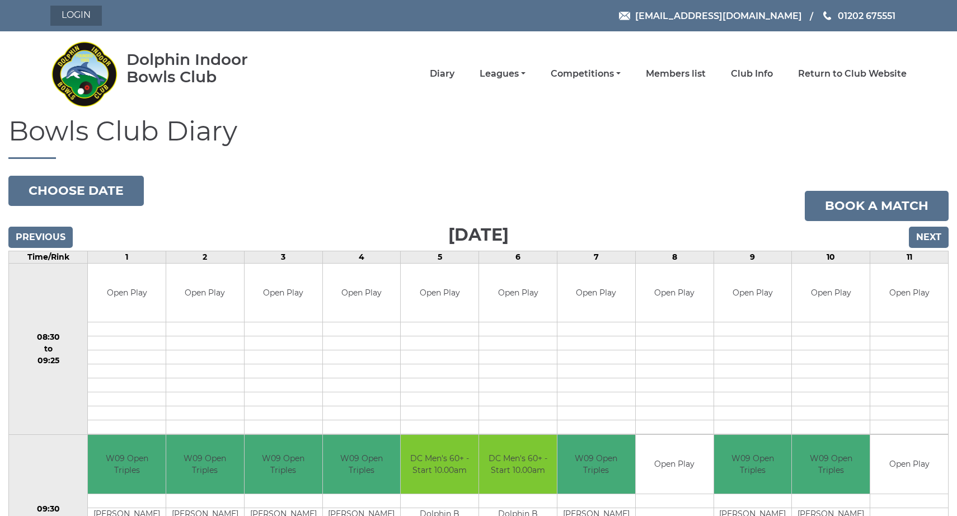
click at [74, 13] on link "Login" at bounding box center [75, 16] width 51 height 20
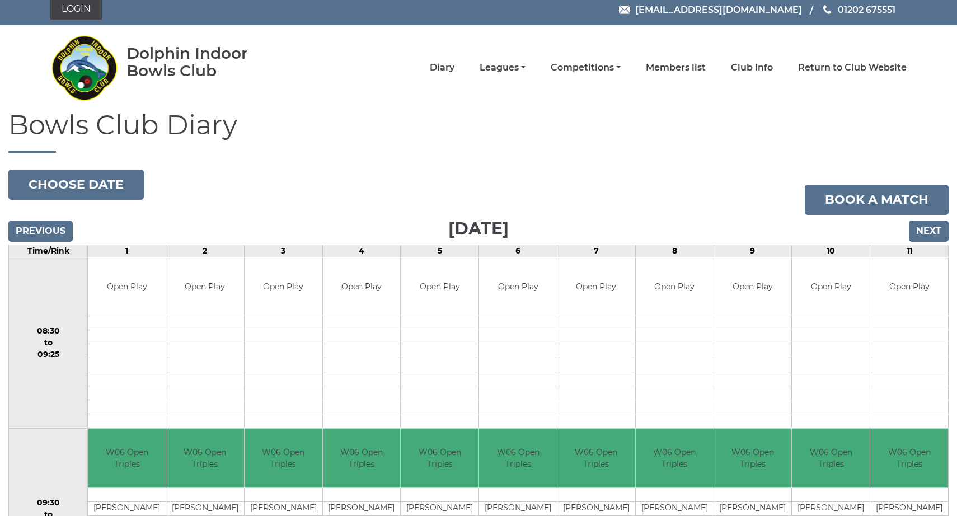
scroll to position [6, 0]
click at [621, 66] on link "Competitions" at bounding box center [586, 69] width 70 height 12
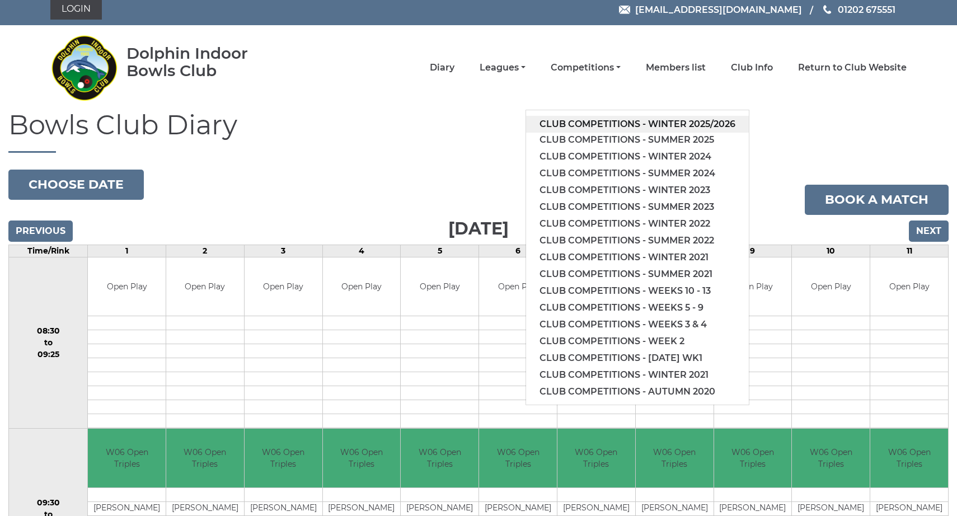
click at [608, 121] on link "Club competitions - Winter 2025/2026" at bounding box center [637, 124] width 223 height 17
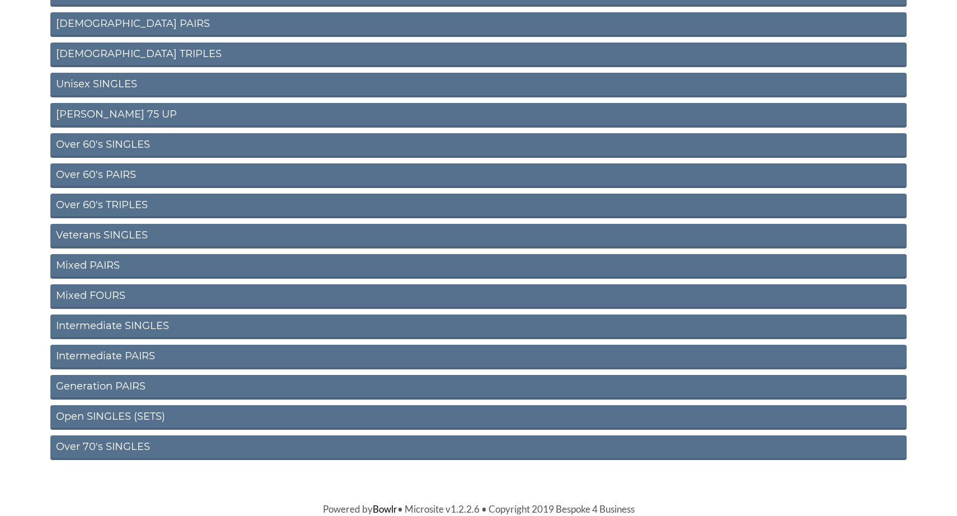
scroll to position [325, 0]
click at [127, 444] on link "Over 70's SINGLES" at bounding box center [478, 448] width 856 height 25
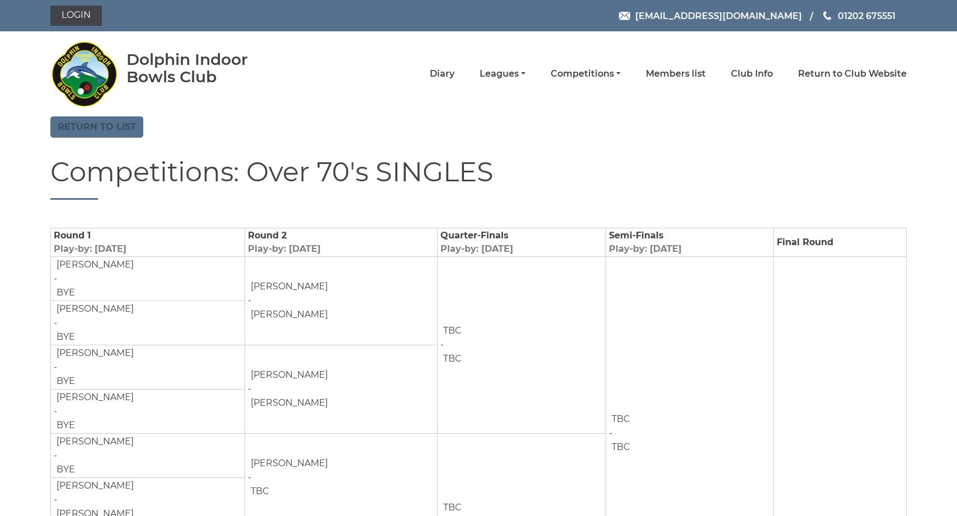
click at [96, 125] on link "Return to list" at bounding box center [96, 126] width 93 height 21
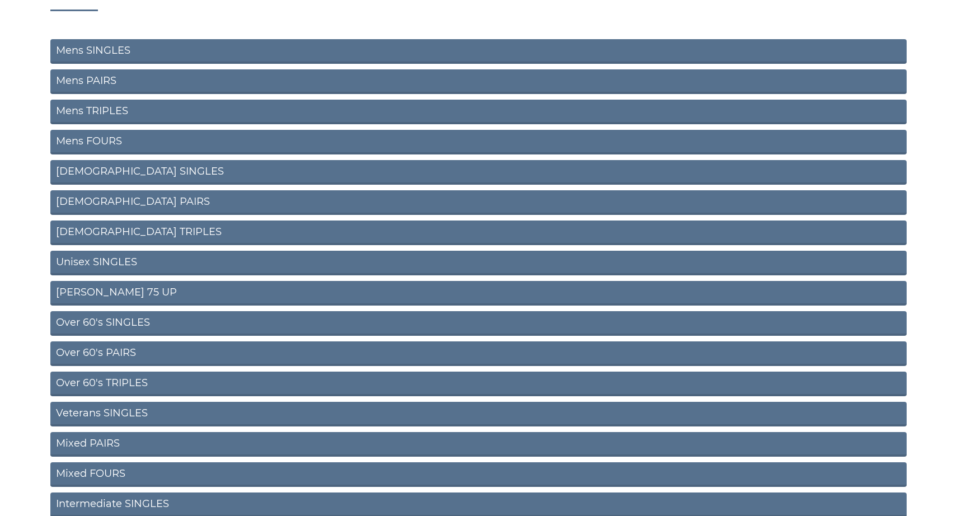
scroll to position [150, 0]
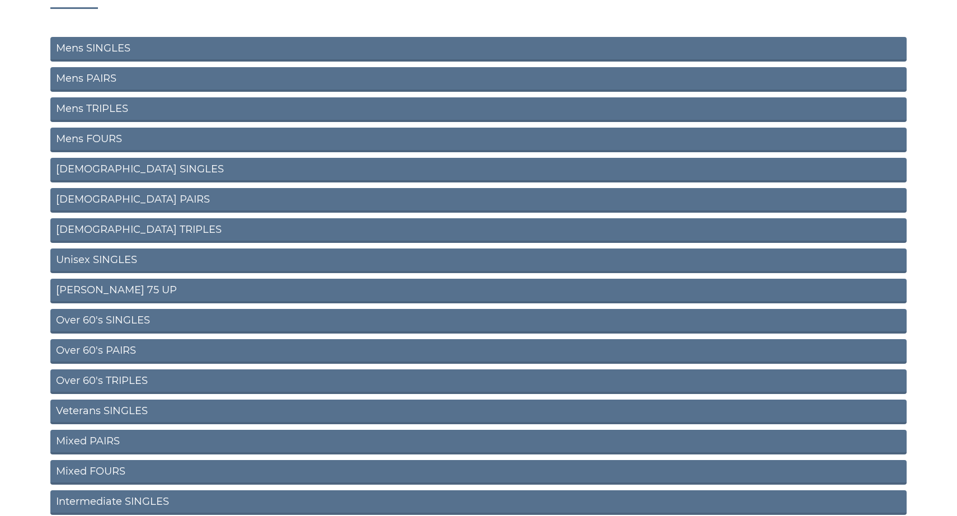
click at [97, 408] on link "Veterans SINGLES" at bounding box center [478, 412] width 856 height 25
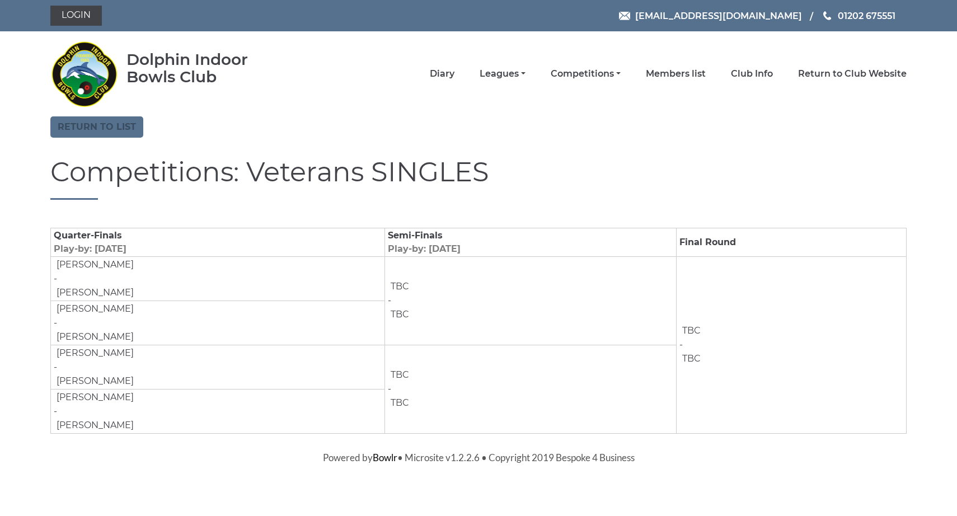
click at [88, 127] on link "Return to list" at bounding box center [96, 126] width 93 height 21
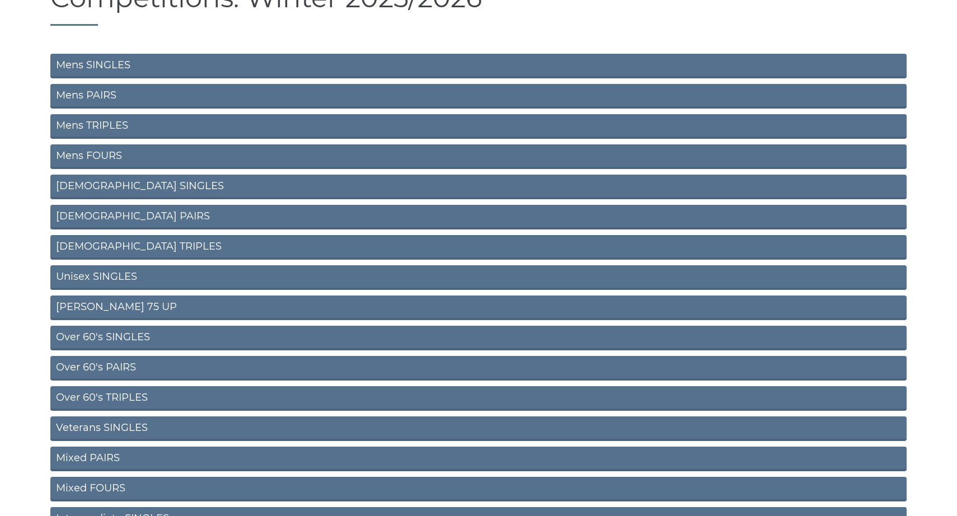
scroll to position [140, 0]
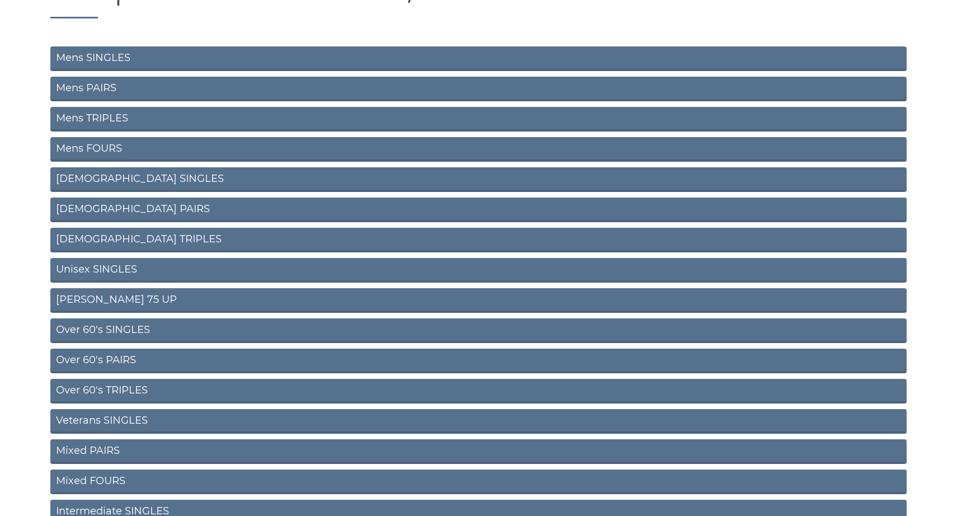
click at [110, 328] on link "Over 60's SINGLES" at bounding box center [478, 331] width 856 height 25
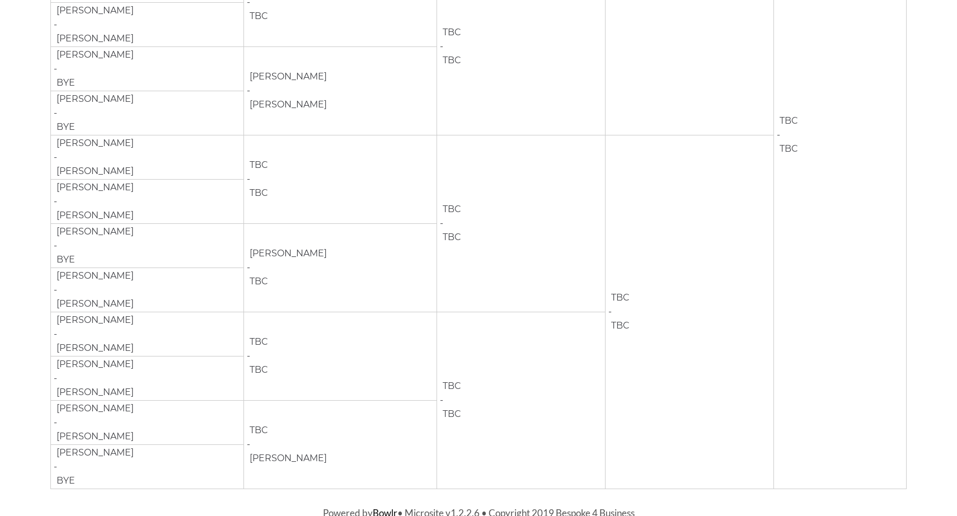
scroll to position [477, 0]
